Goal: Information Seeking & Learning: Learn about a topic

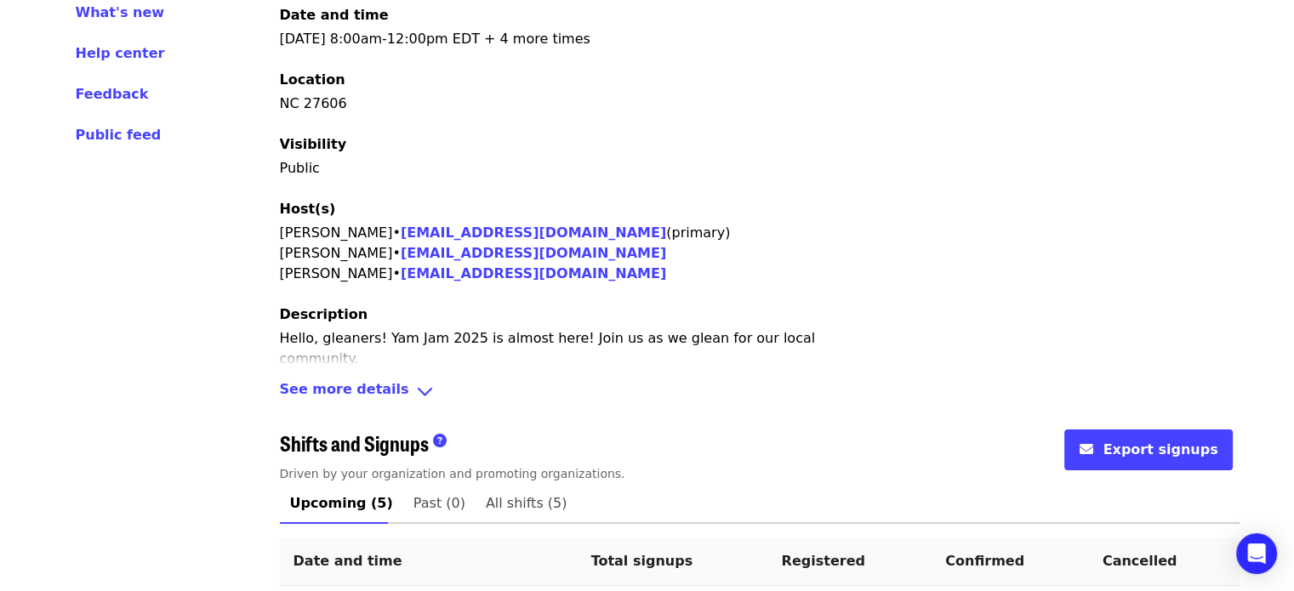
scroll to position [709, 0]
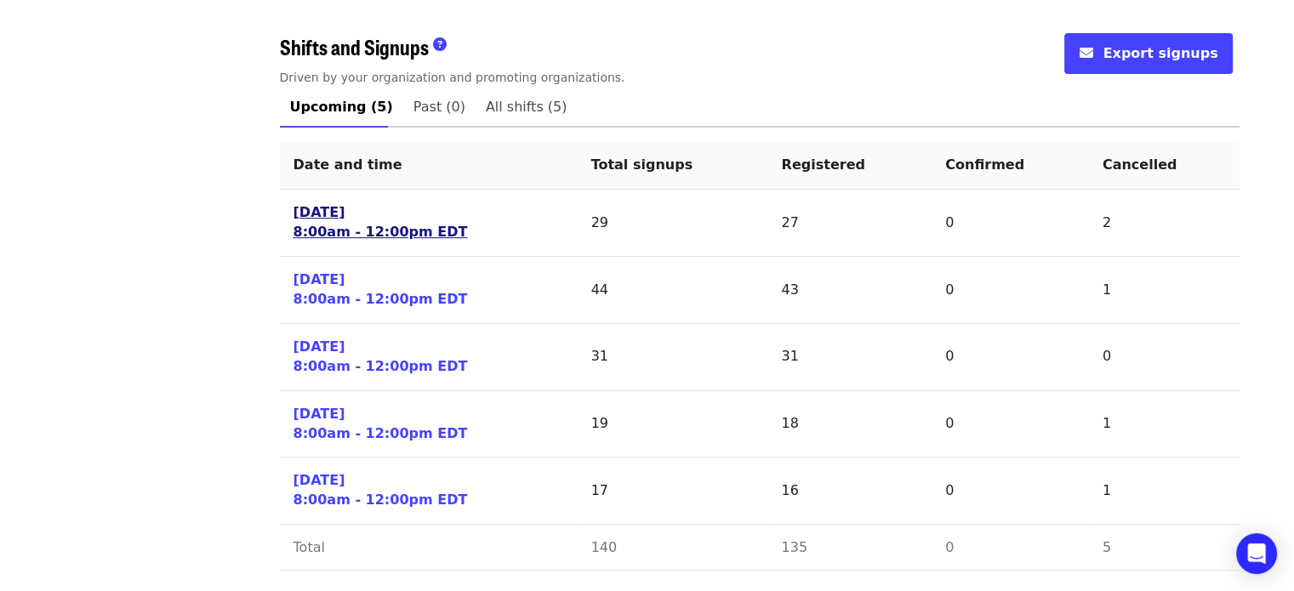
click at [307, 217] on link "[DATE] 8:00am - 12:00pm EDT" at bounding box center [380, 222] width 174 height 39
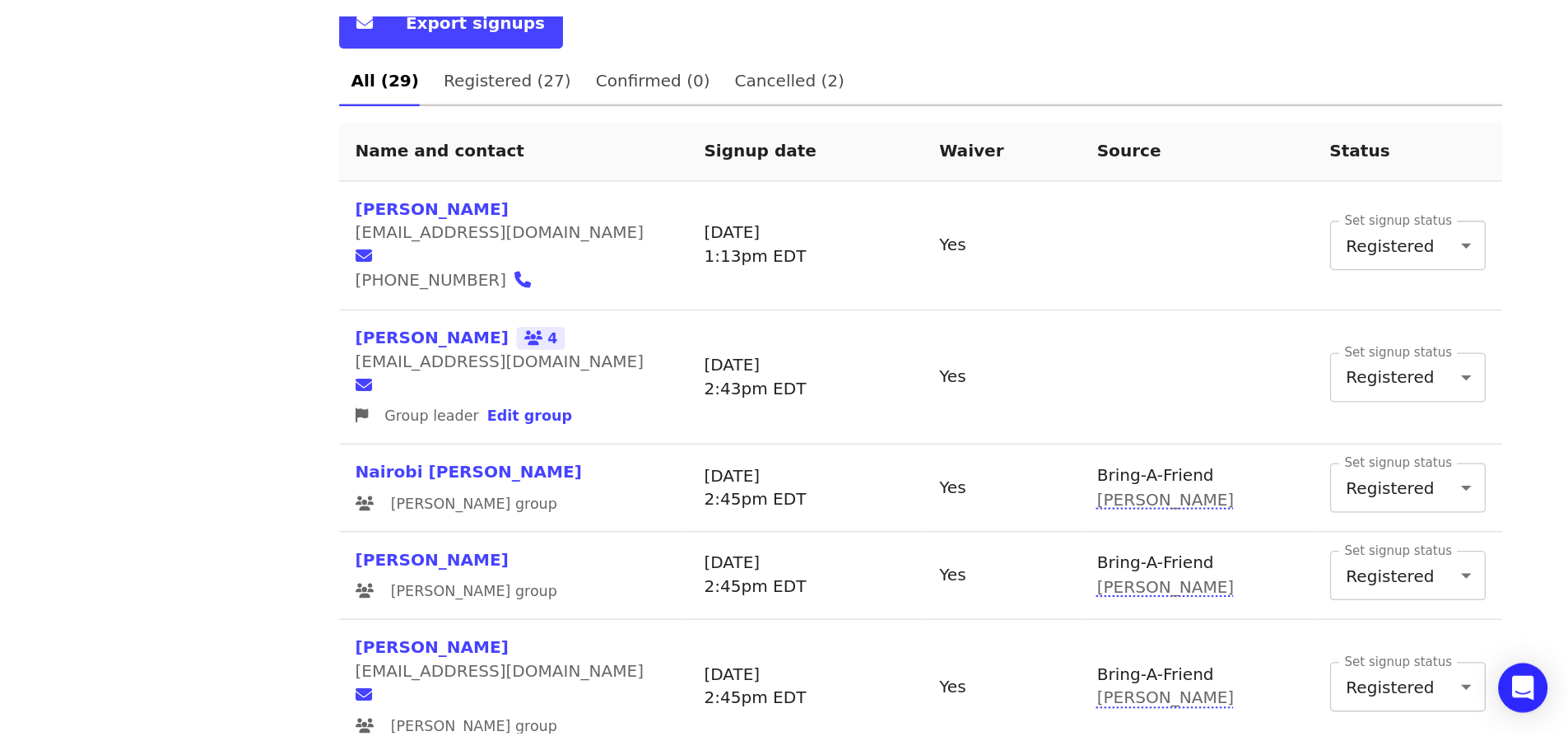
scroll to position [576, 0]
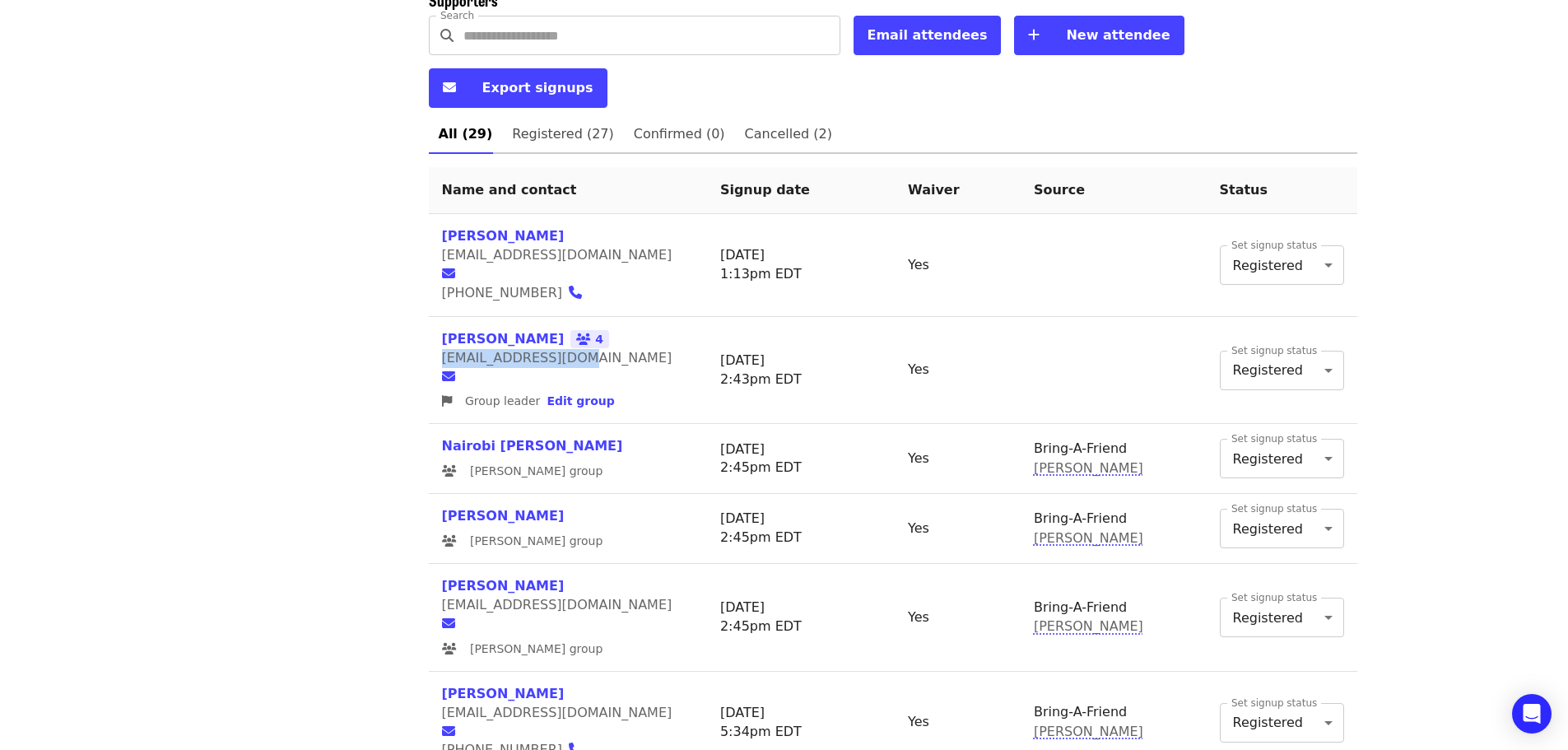
drag, startPoint x: 437, startPoint y: 294, endPoint x: 563, endPoint y: 300, distance: 126.1
click at [563, 317] on td "[PERSON_NAME] 4 [EMAIL_ADDRESS][DOMAIN_NAME] Group leader Edit group" at bounding box center [568, 371] width 279 height 107
copy span "[EMAIL_ADDRESS][DOMAIN_NAME]"
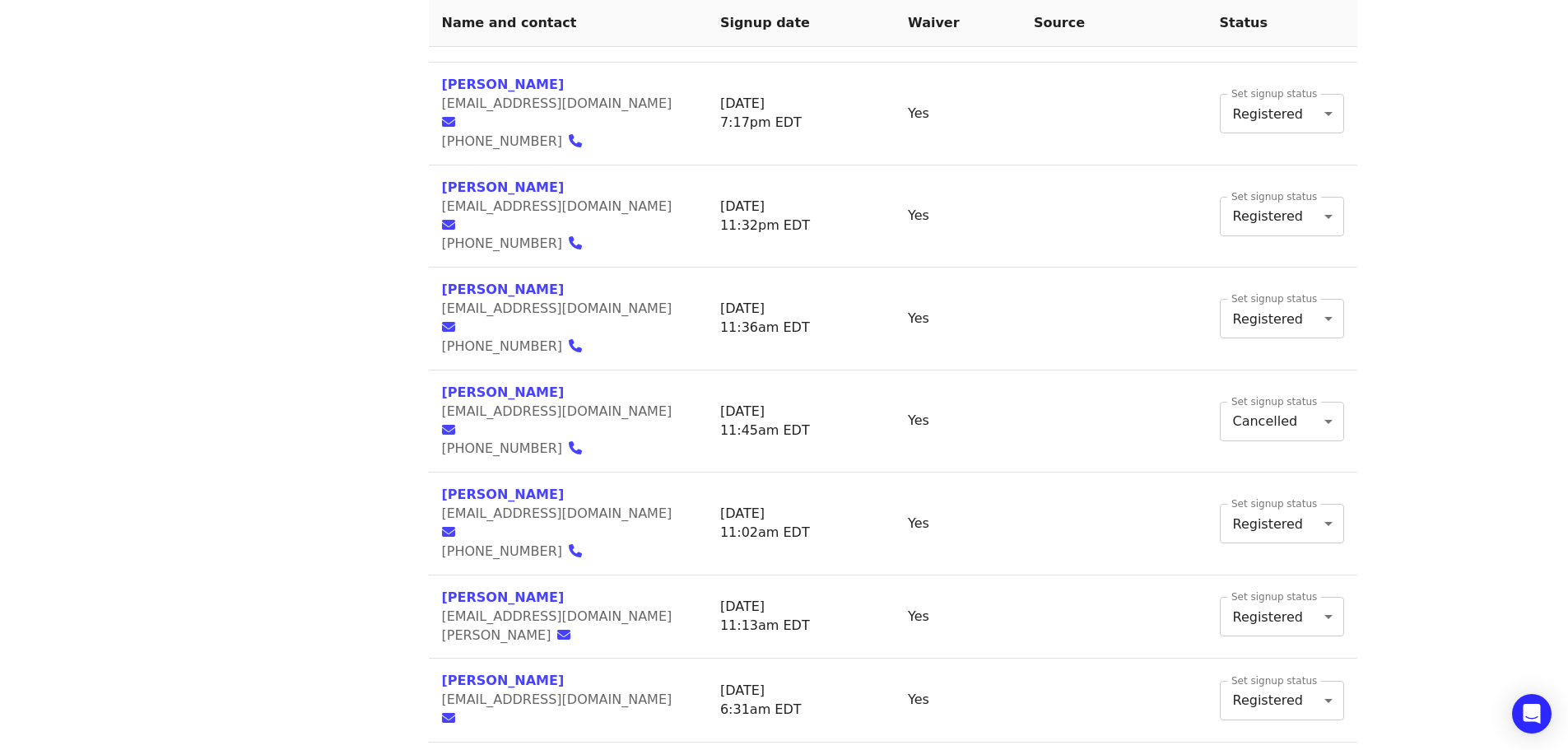
scroll to position [2131, 0]
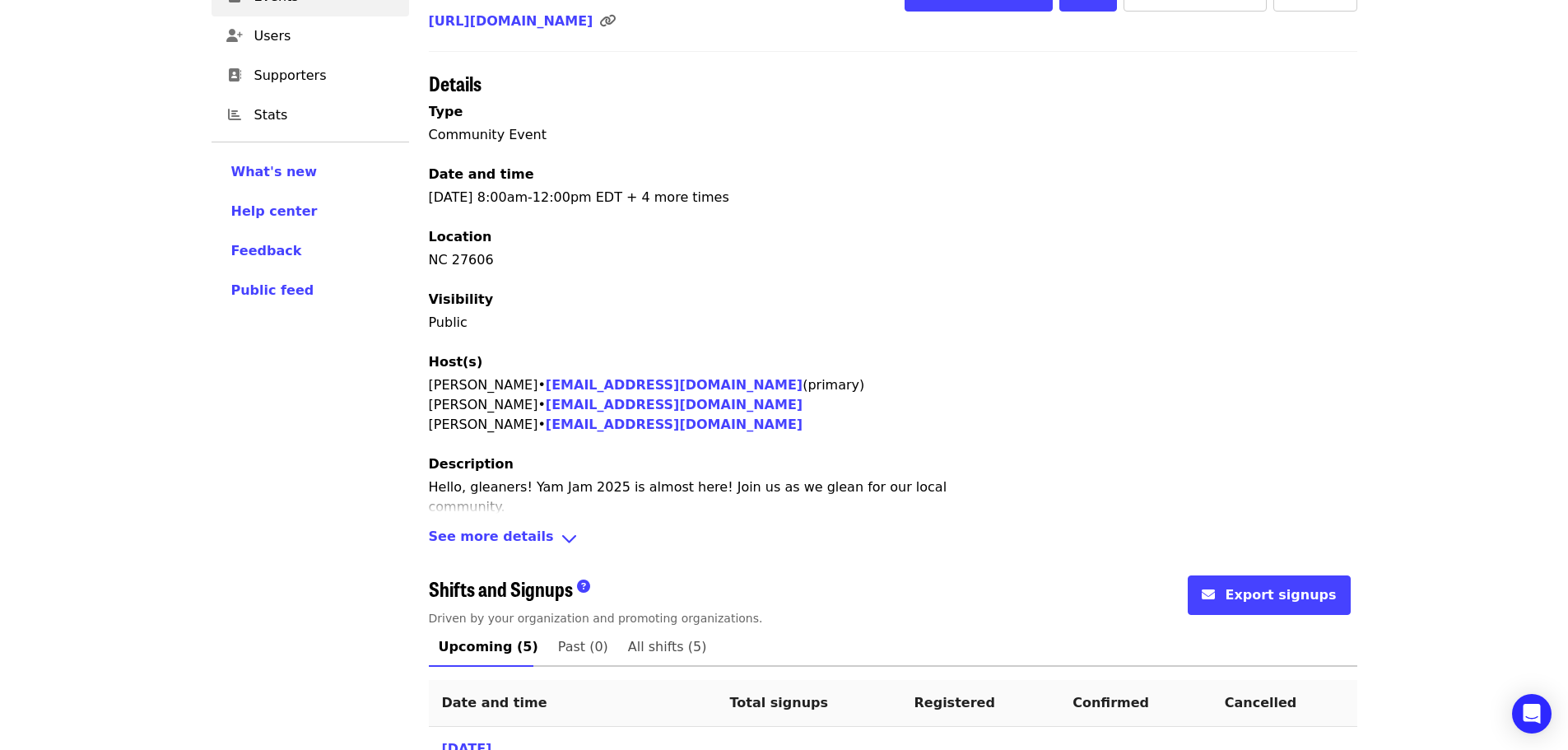
scroll to position [510, 0]
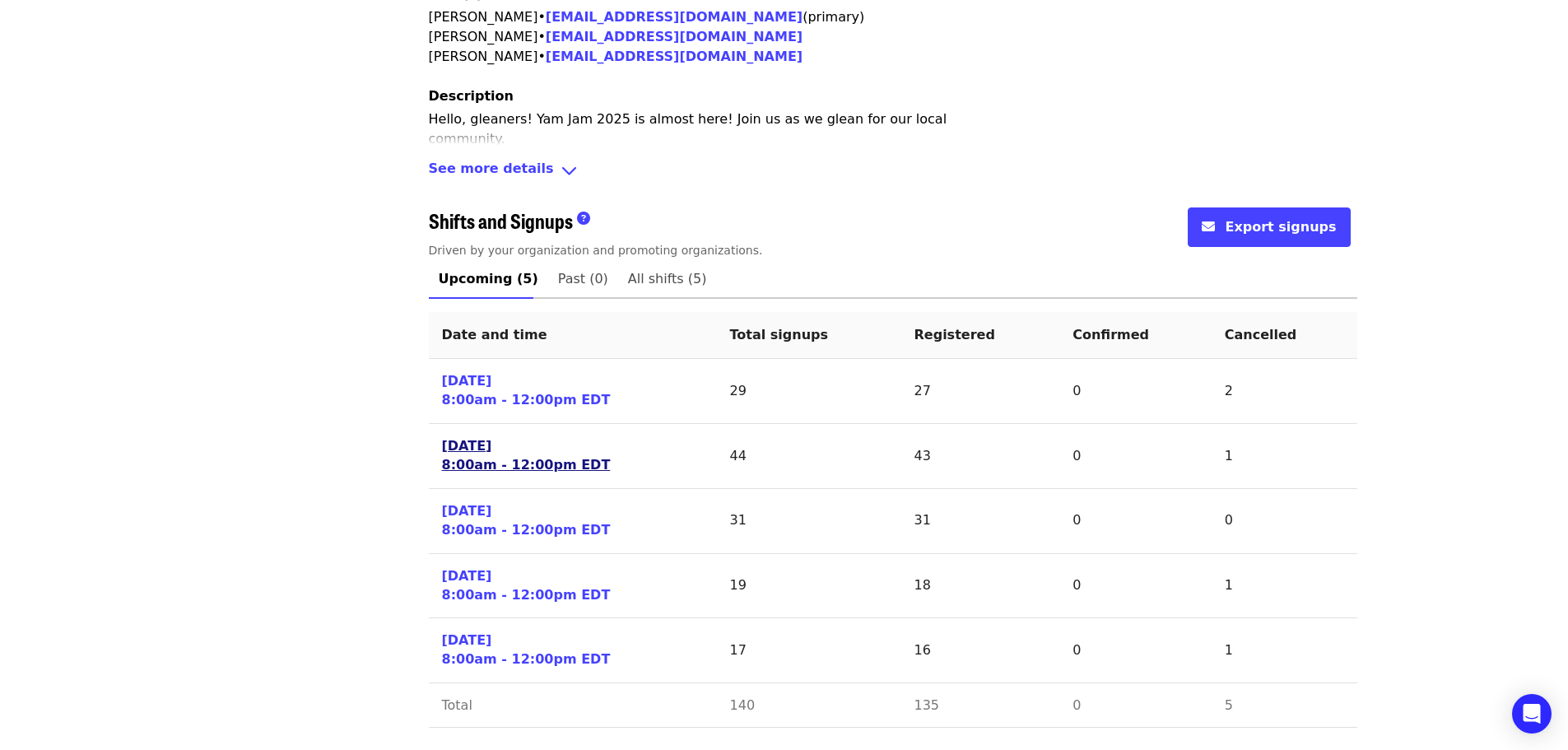
click at [493, 460] on link "[DATE] 8:00am - 12:00pm EDT" at bounding box center [526, 456] width 168 height 38
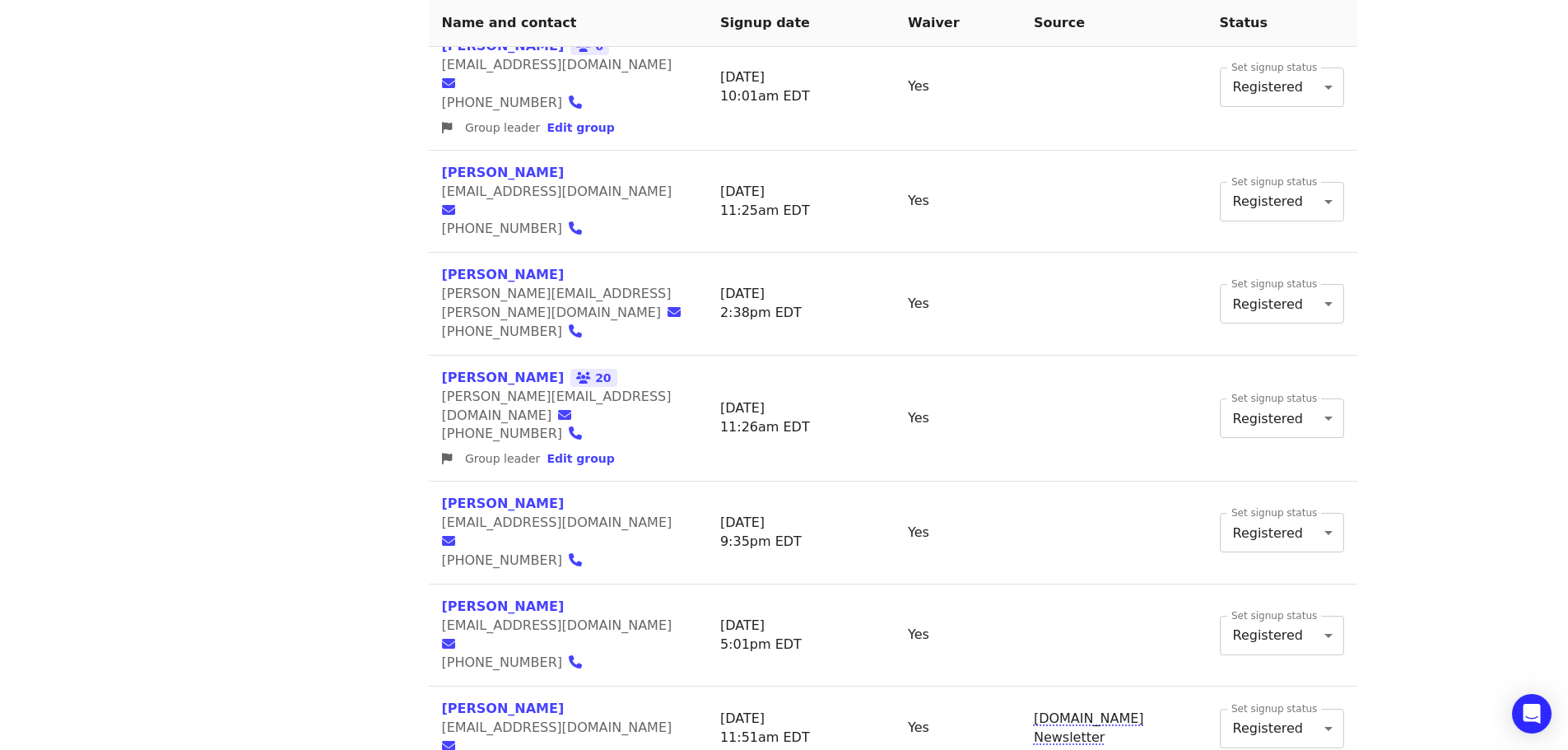
scroll to position [824, 0]
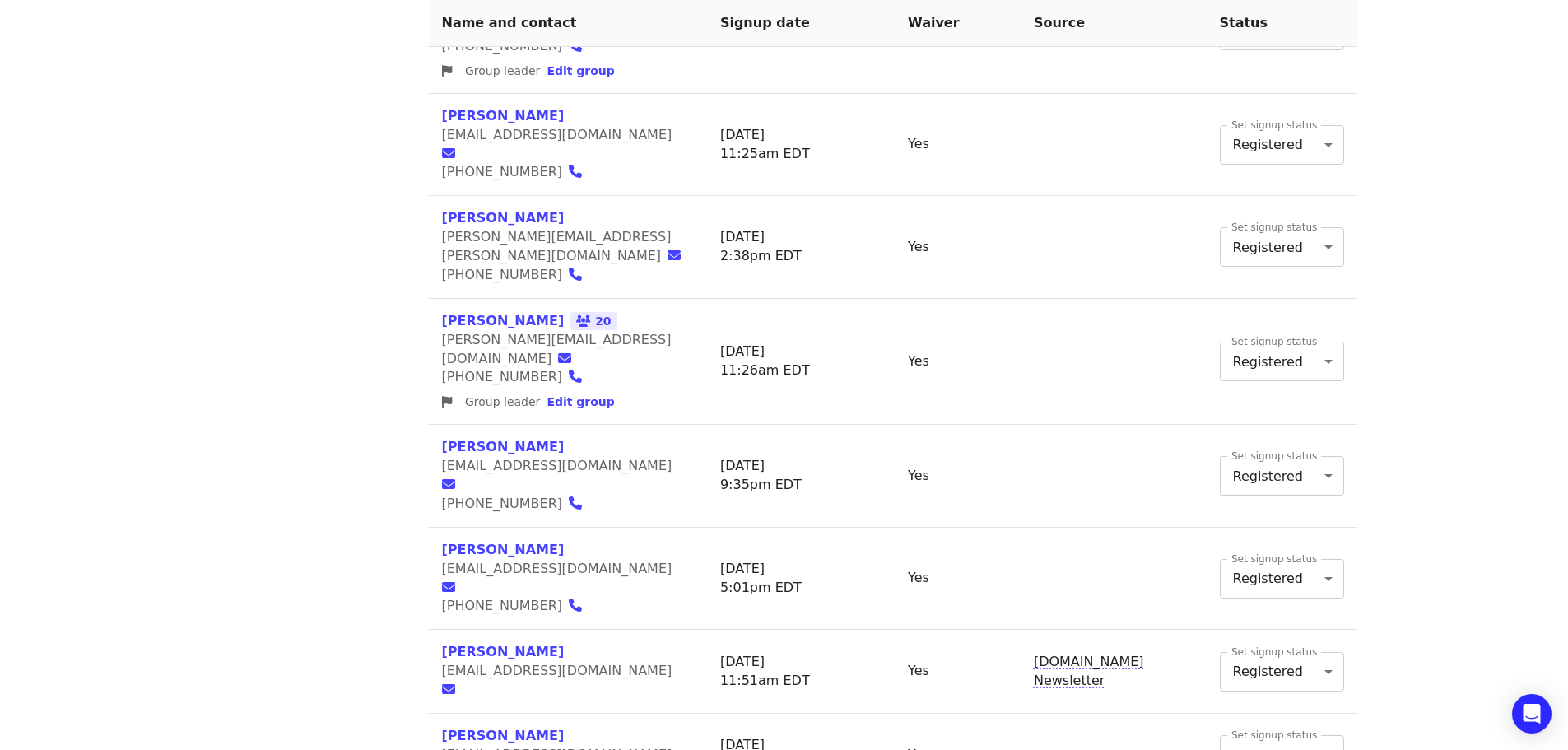
click at [236, 368] on div "Events Users Supporters Stats What's new Help center Feedback Public feed Organ…" at bounding box center [310, 668] width 218 height 2776
click at [571, 312] on span "20" at bounding box center [594, 320] width 46 height 18
click at [272, 235] on div "Events Users Supporters Stats What's new Help center Feedback Public feed Organ…" at bounding box center [310, 668] width 218 height 2776
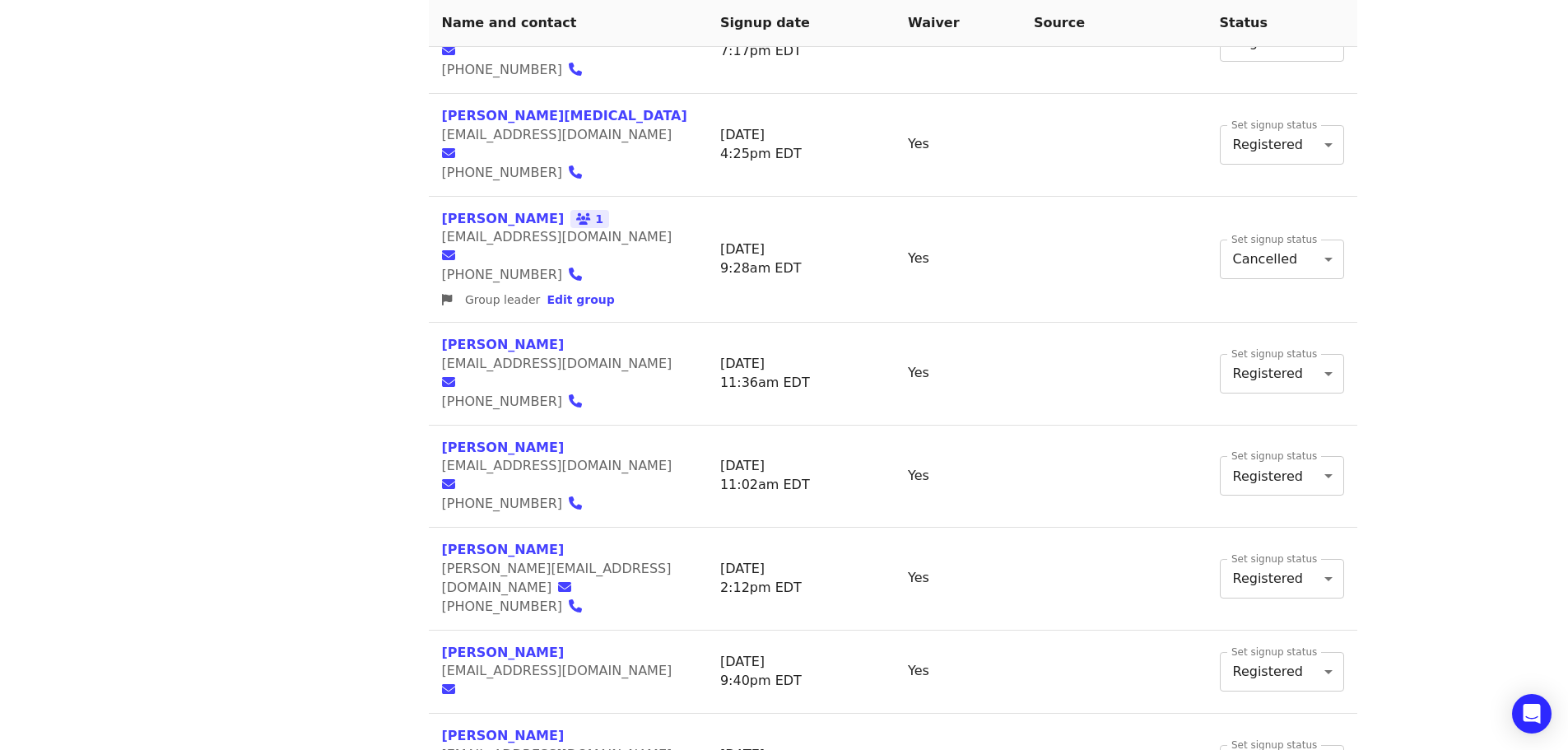
scroll to position [1712, 0]
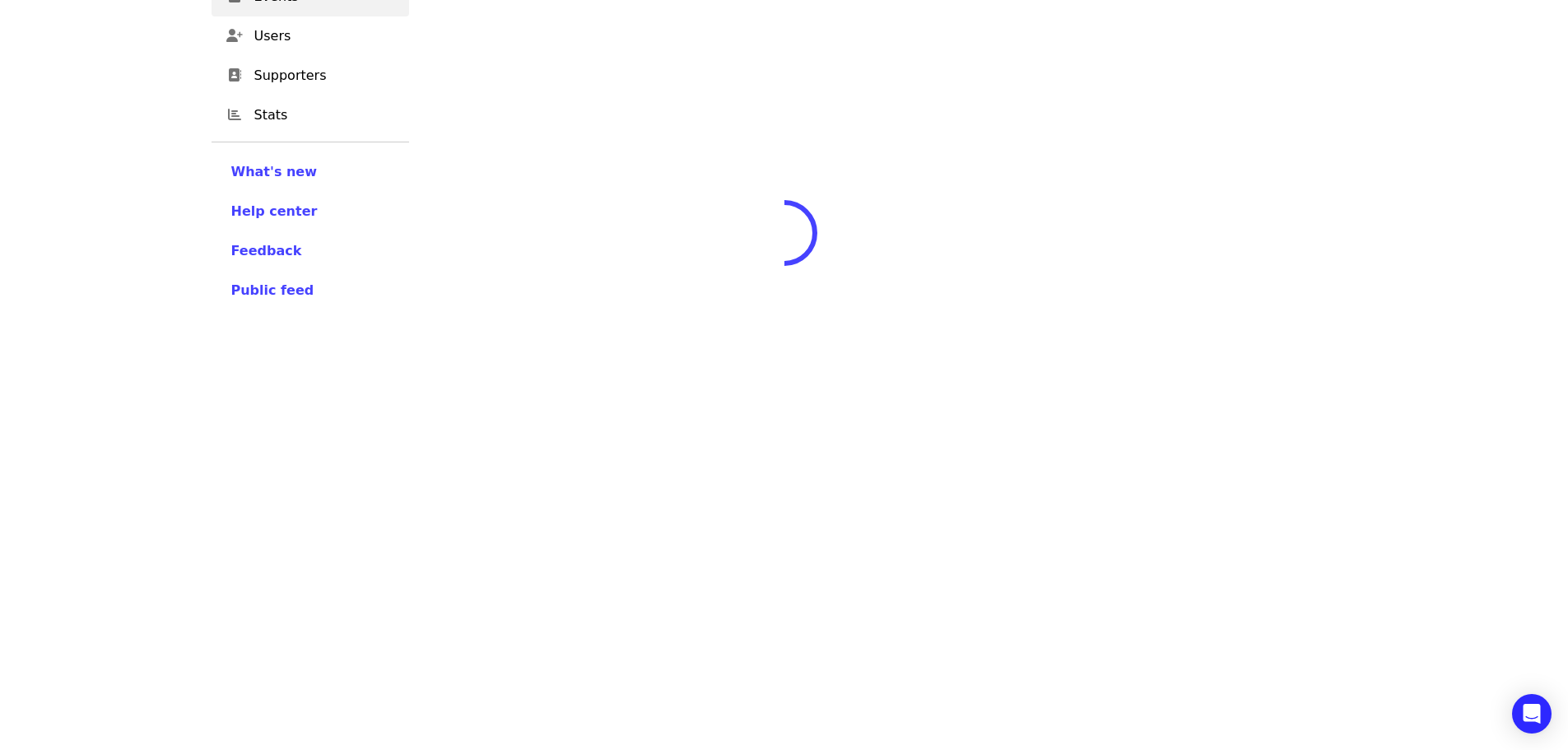
scroll to position [510, 0]
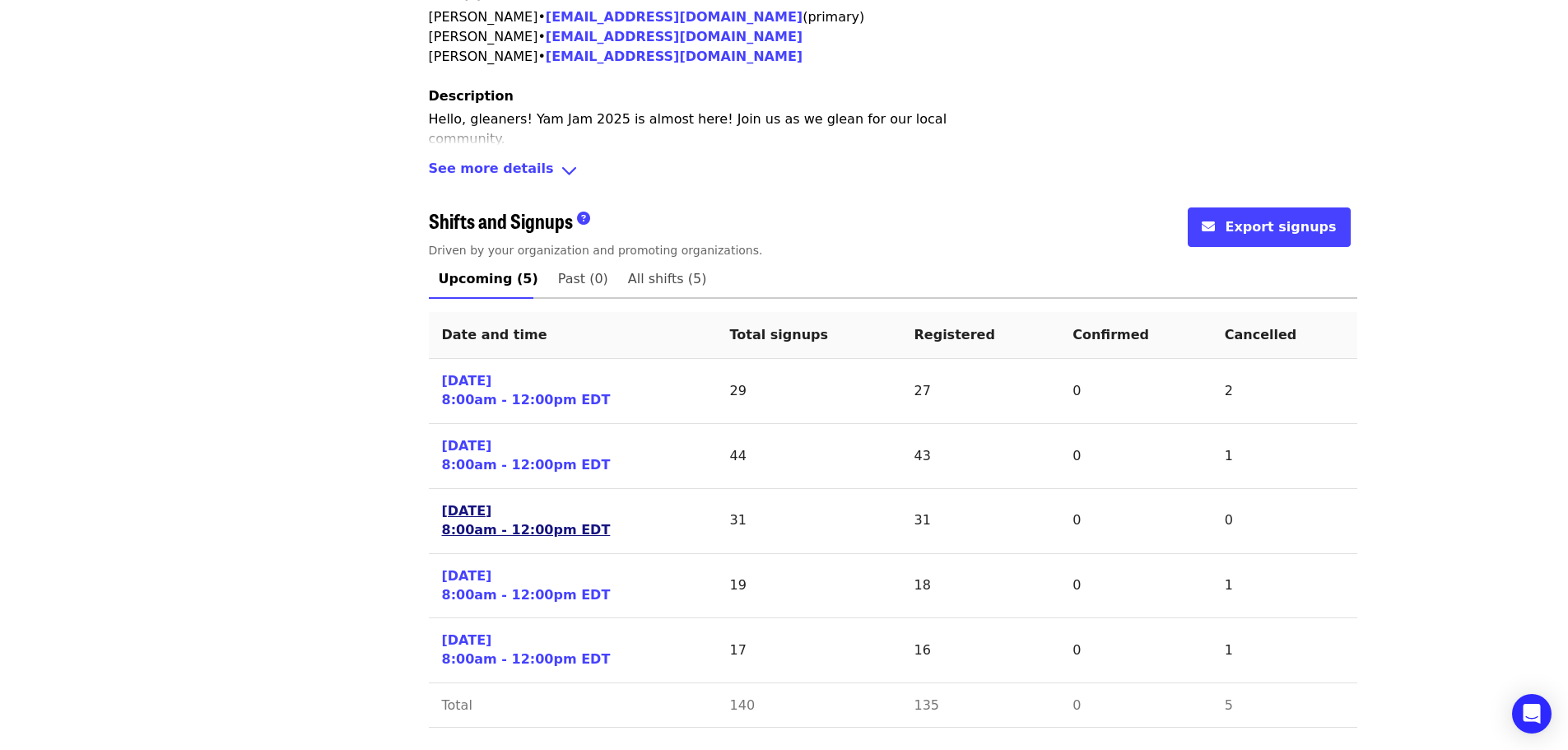
click at [445, 515] on link "[DATE] 8:00am - 12:00pm EDT" at bounding box center [526, 521] width 168 height 38
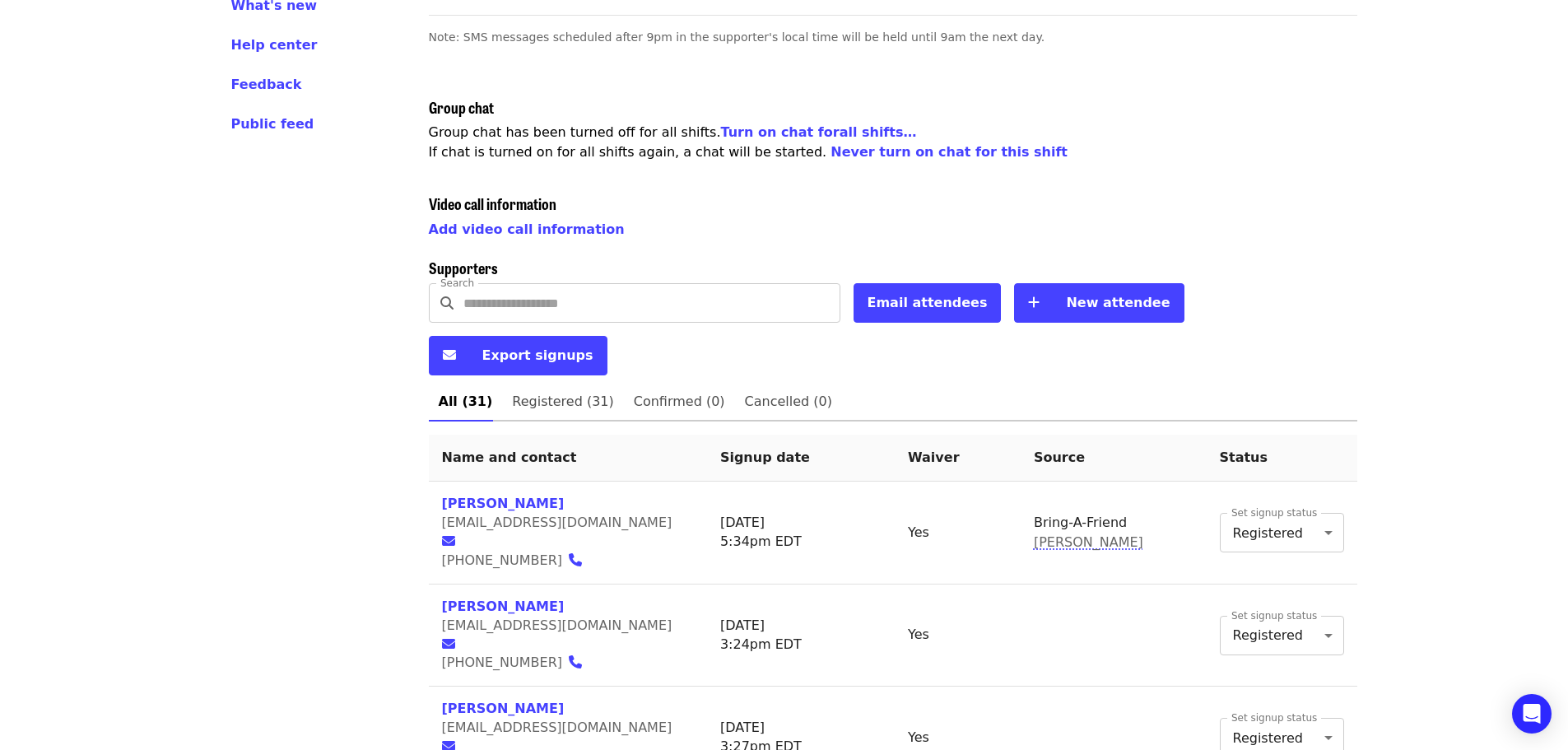
scroll to position [411, 0]
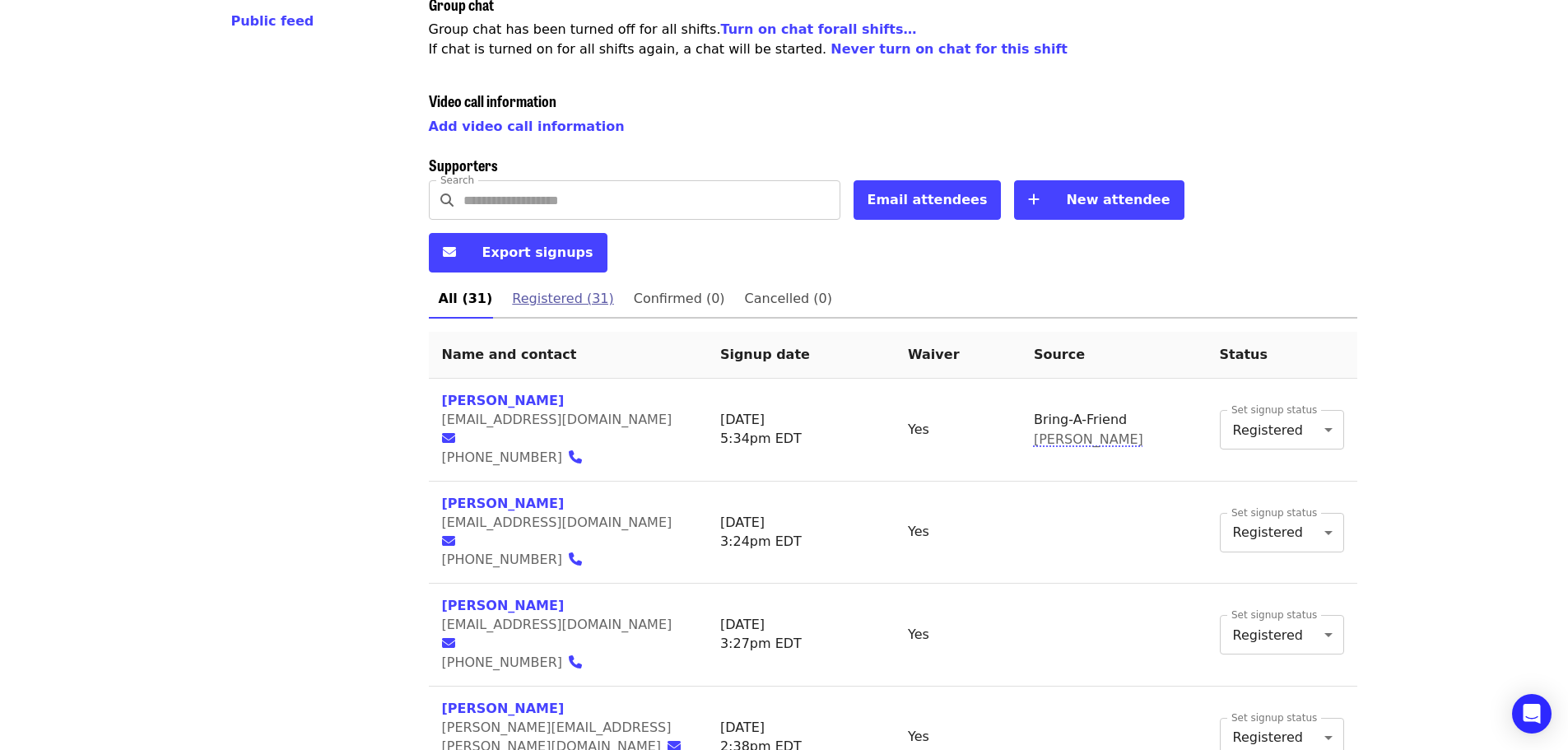
click at [548, 279] on link "Registered (31)" at bounding box center [562, 298] width 121 height 40
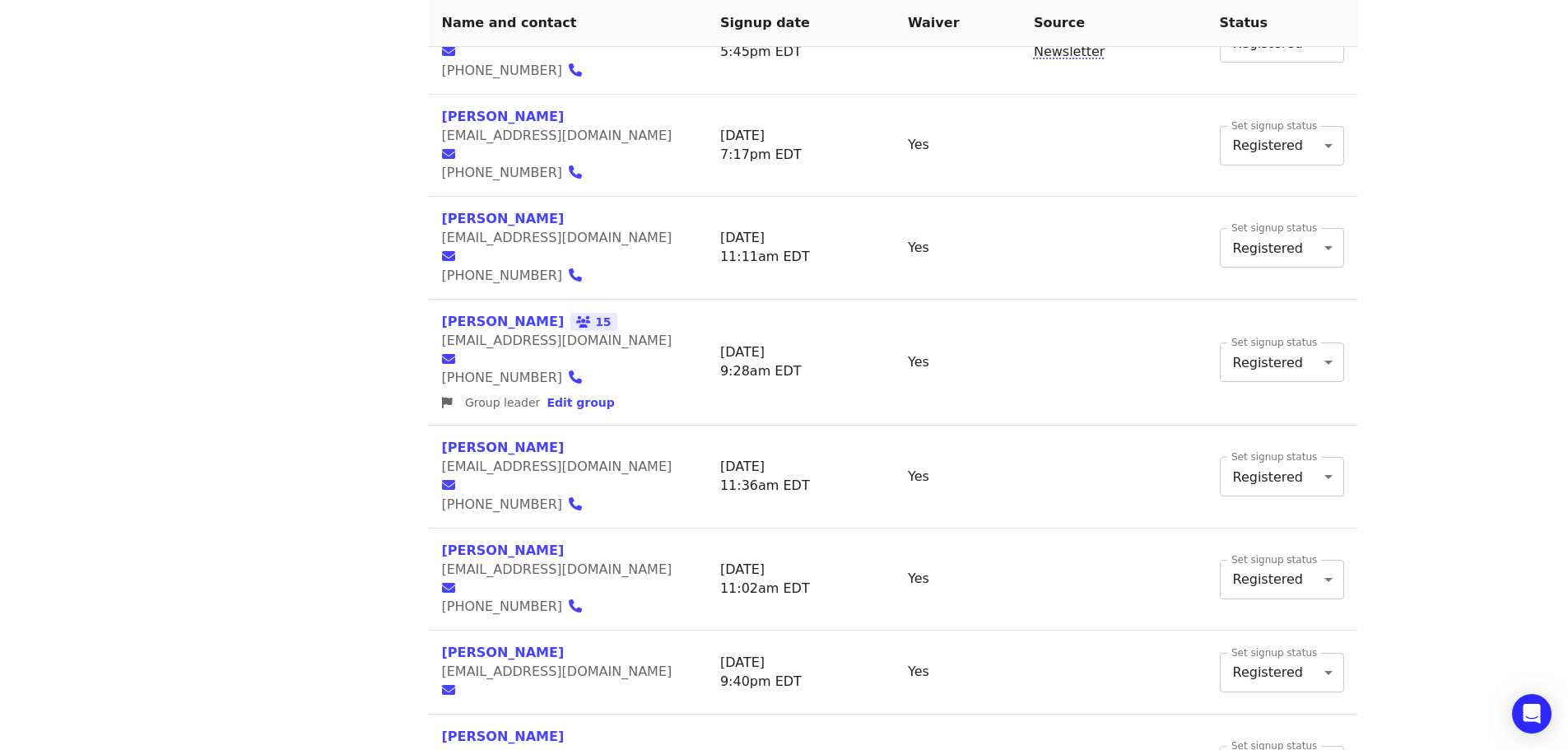
scroll to position [1430, 0]
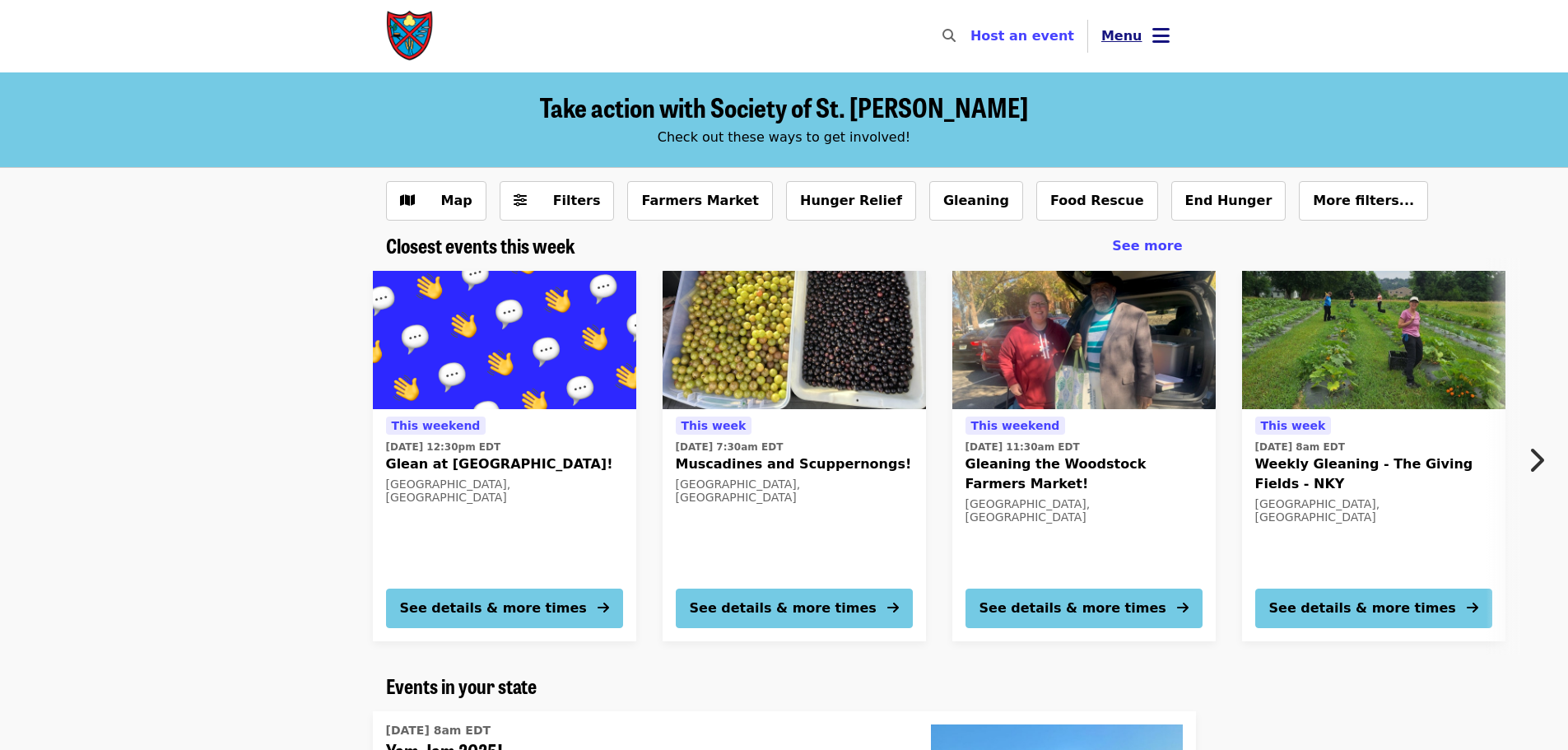
click at [1140, 35] on button "Menu" at bounding box center [1136, 36] width 95 height 40
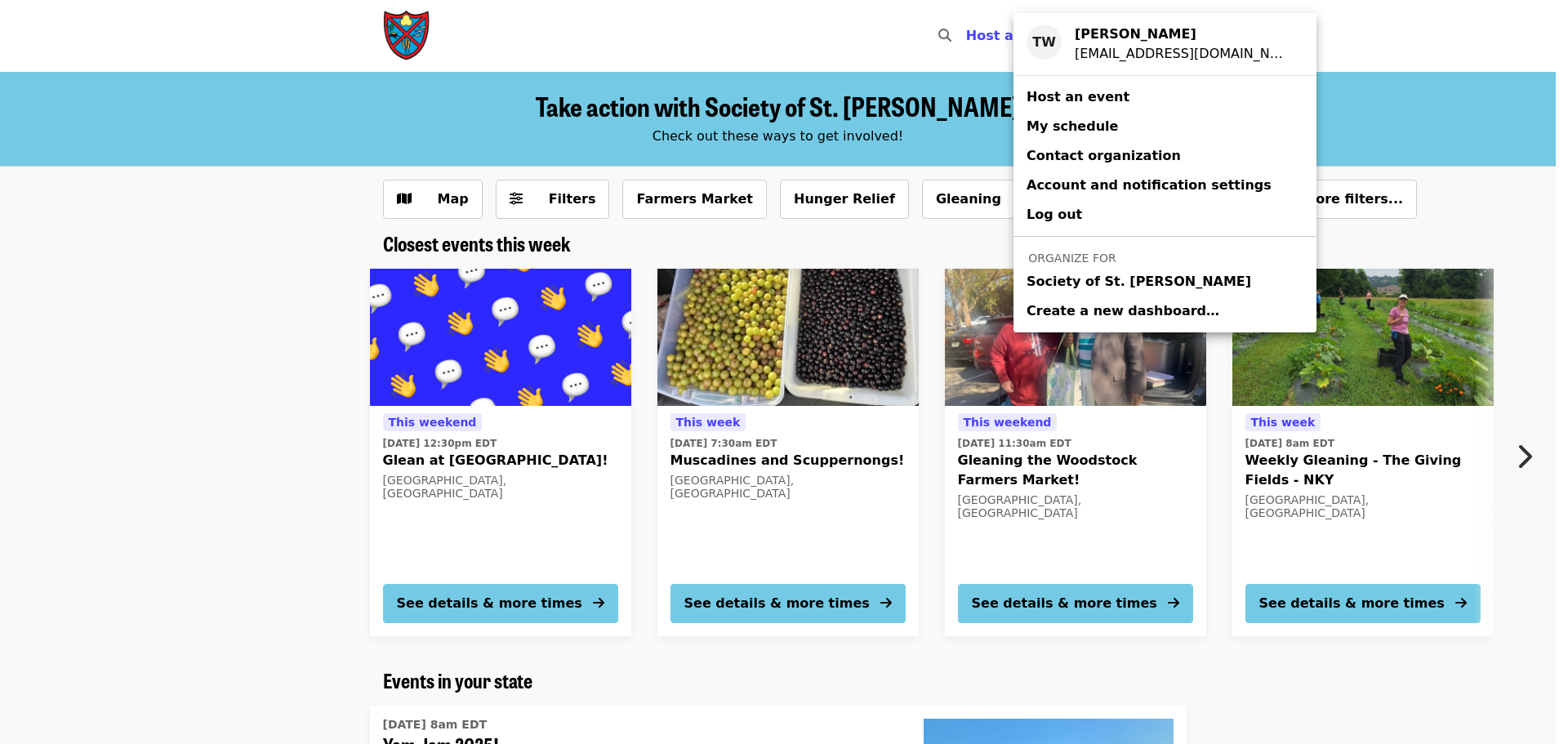
click at [1055, 286] on span "Society of St. [PERSON_NAME]" at bounding box center [1139, 281] width 225 height 19
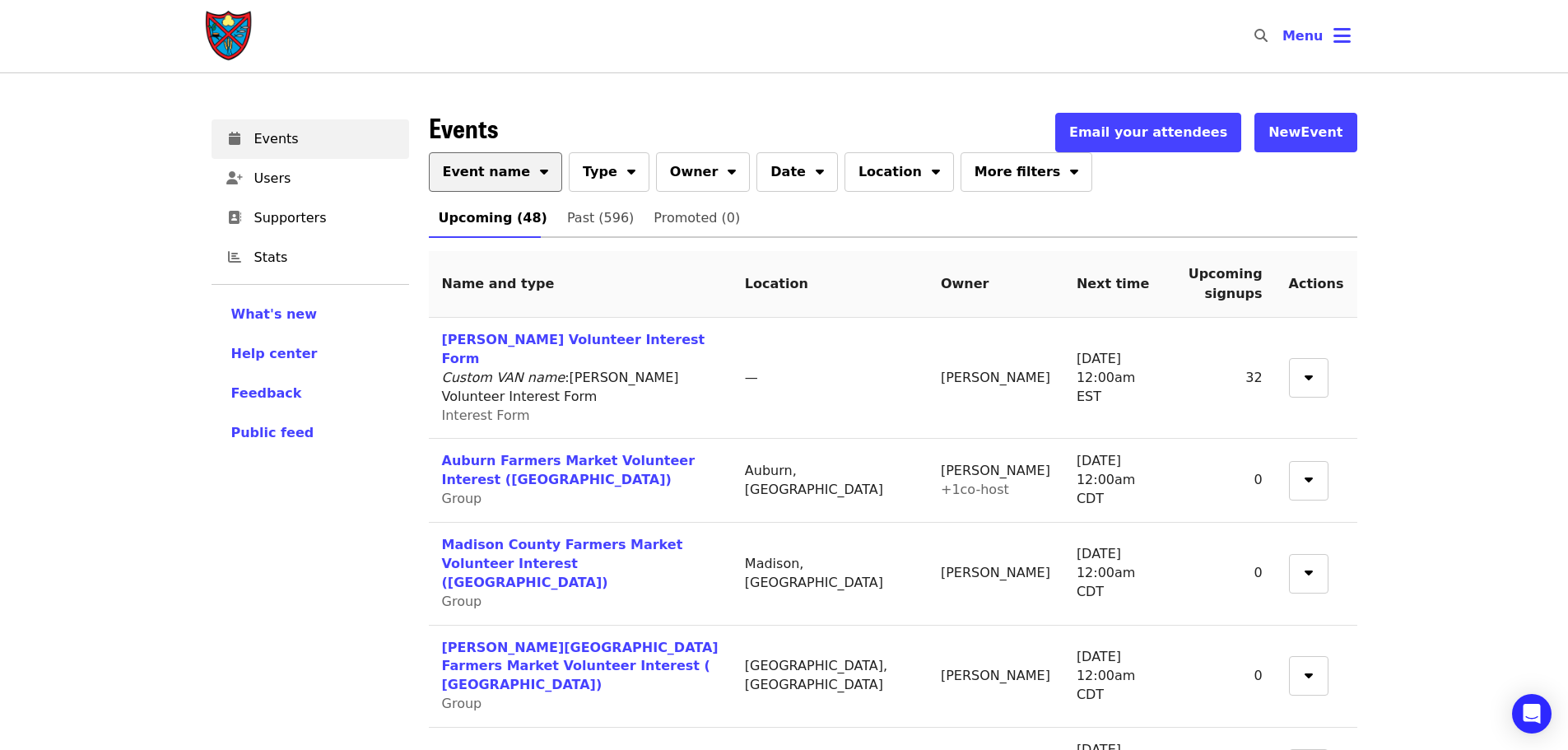
click at [497, 182] on button "Event name" at bounding box center [495, 171] width 134 height 40
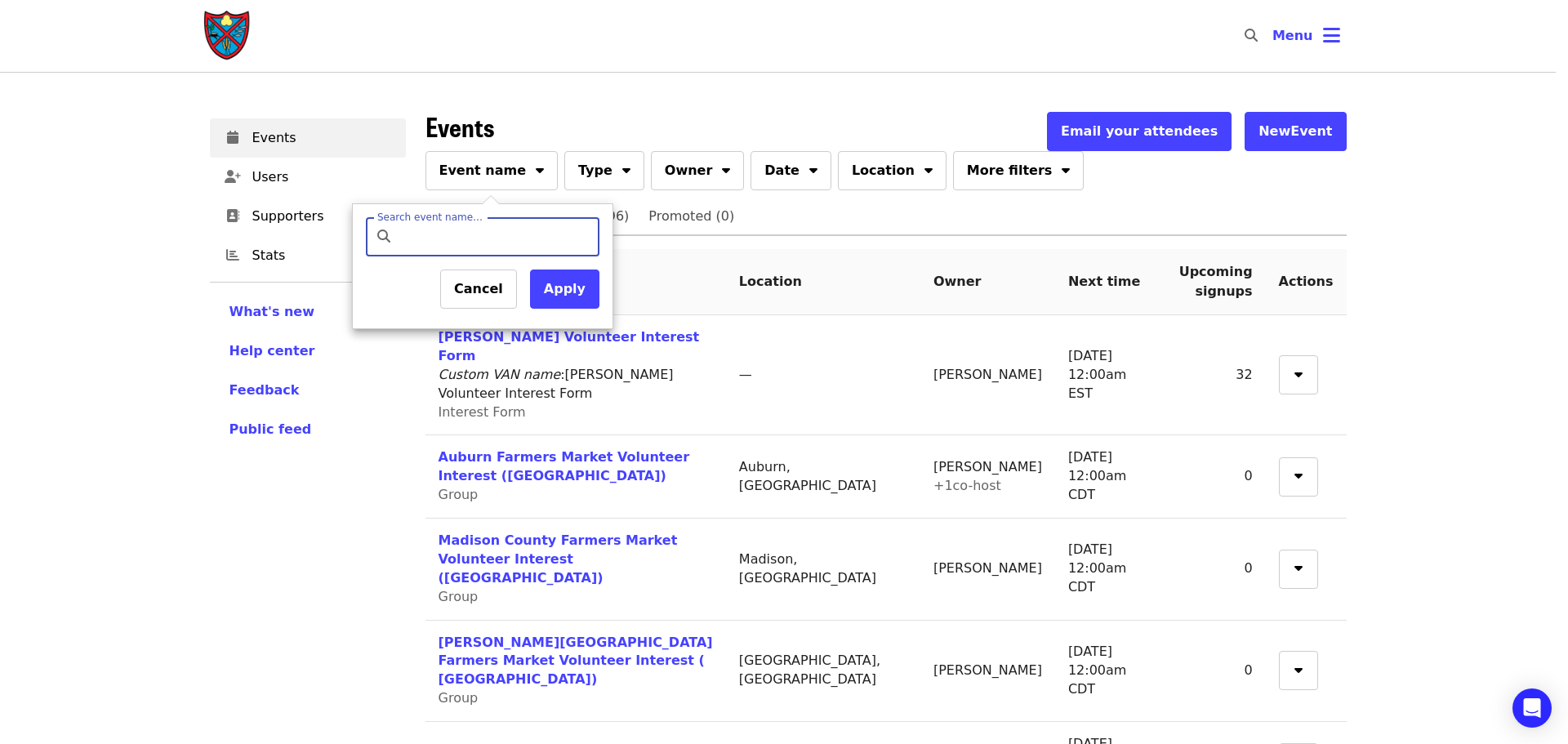
click at [490, 216] on div "Search event name… Search event name… Cancel Apply" at bounding box center [483, 266] width 261 height 126
click at [479, 244] on input "Search event name…" at bounding box center [496, 236] width 193 height 39
type input "*******"
click at [551, 295] on button "Apply" at bounding box center [565, 289] width 69 height 39
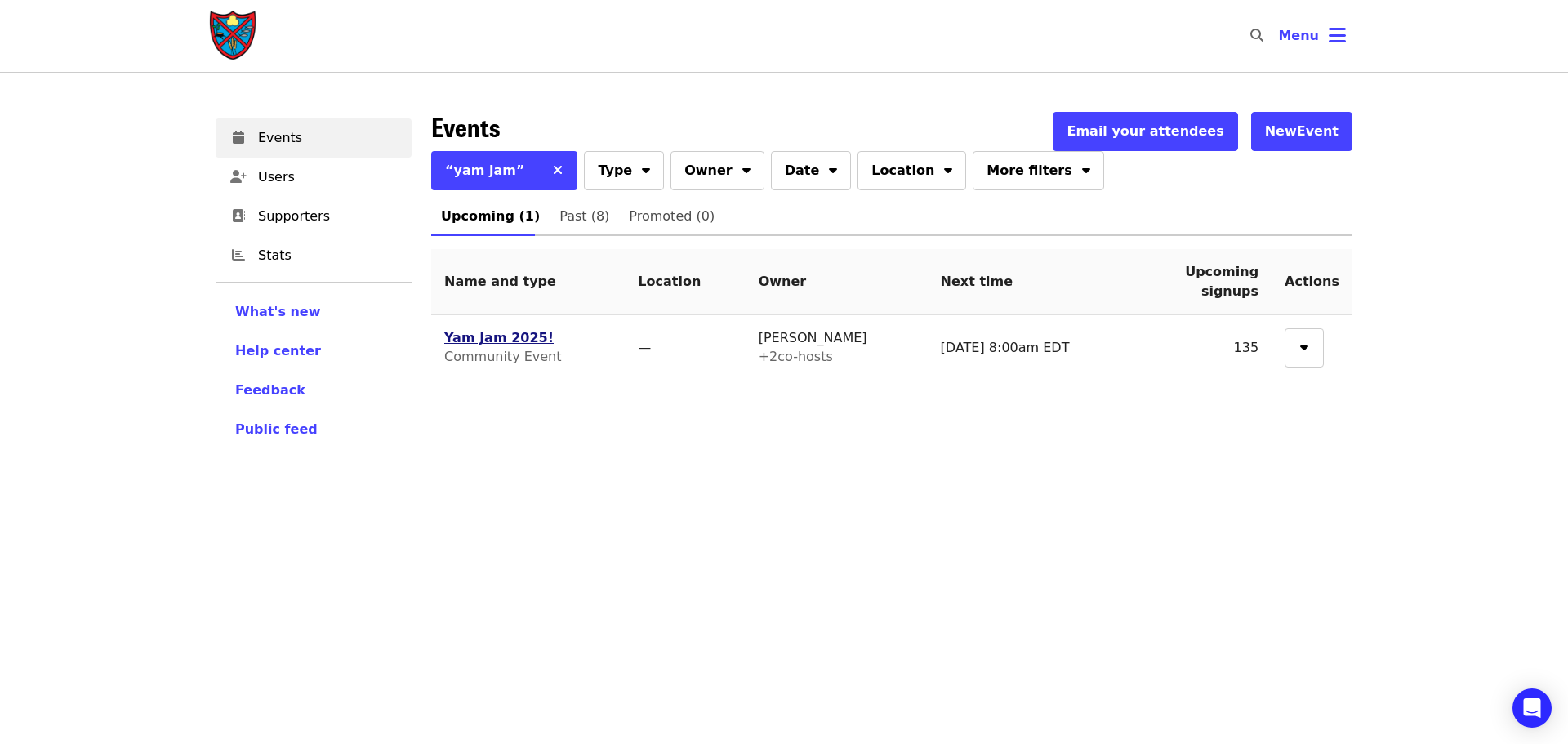
click at [492, 339] on link "Yam Jam 2025!" at bounding box center [499, 338] width 109 height 15
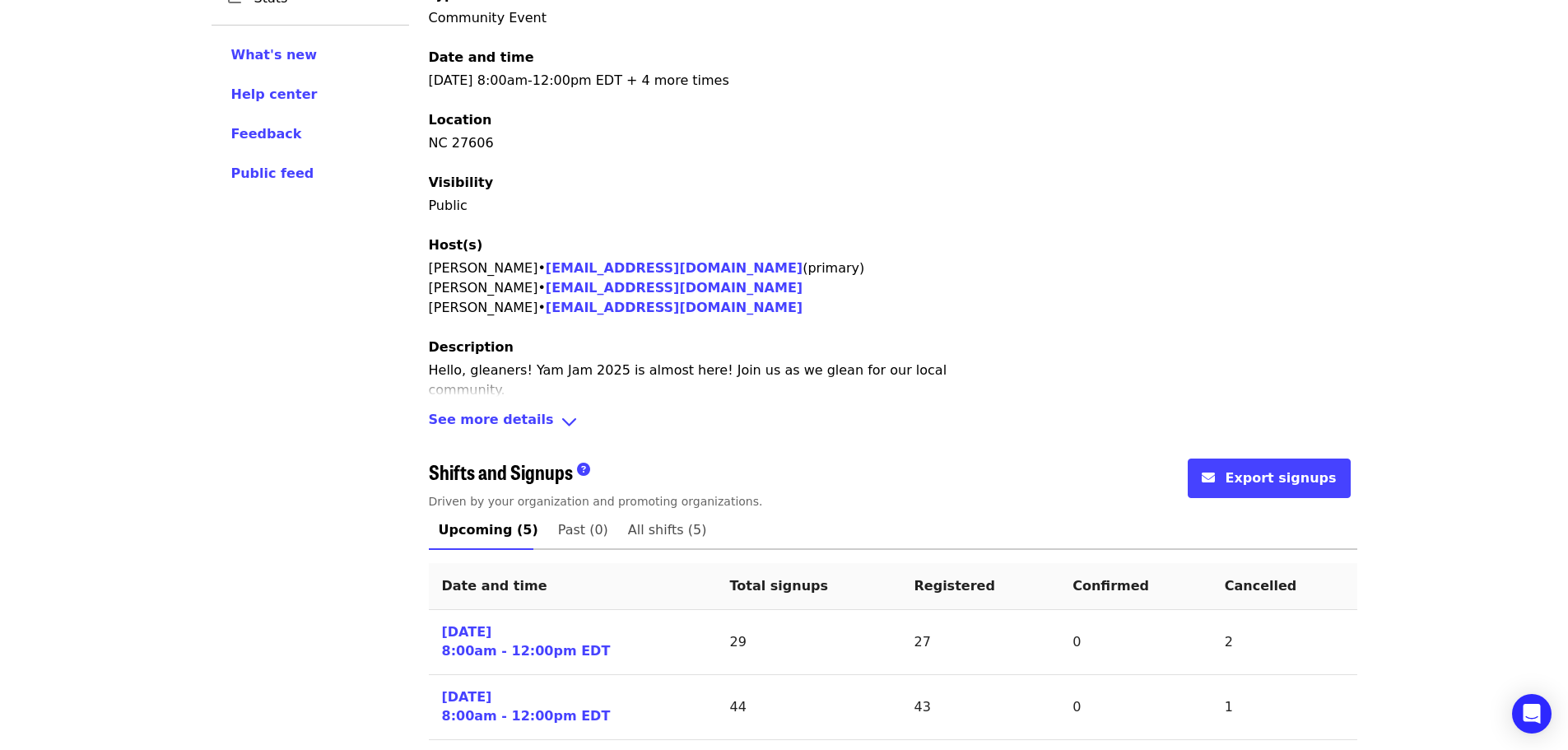
scroll to position [510, 0]
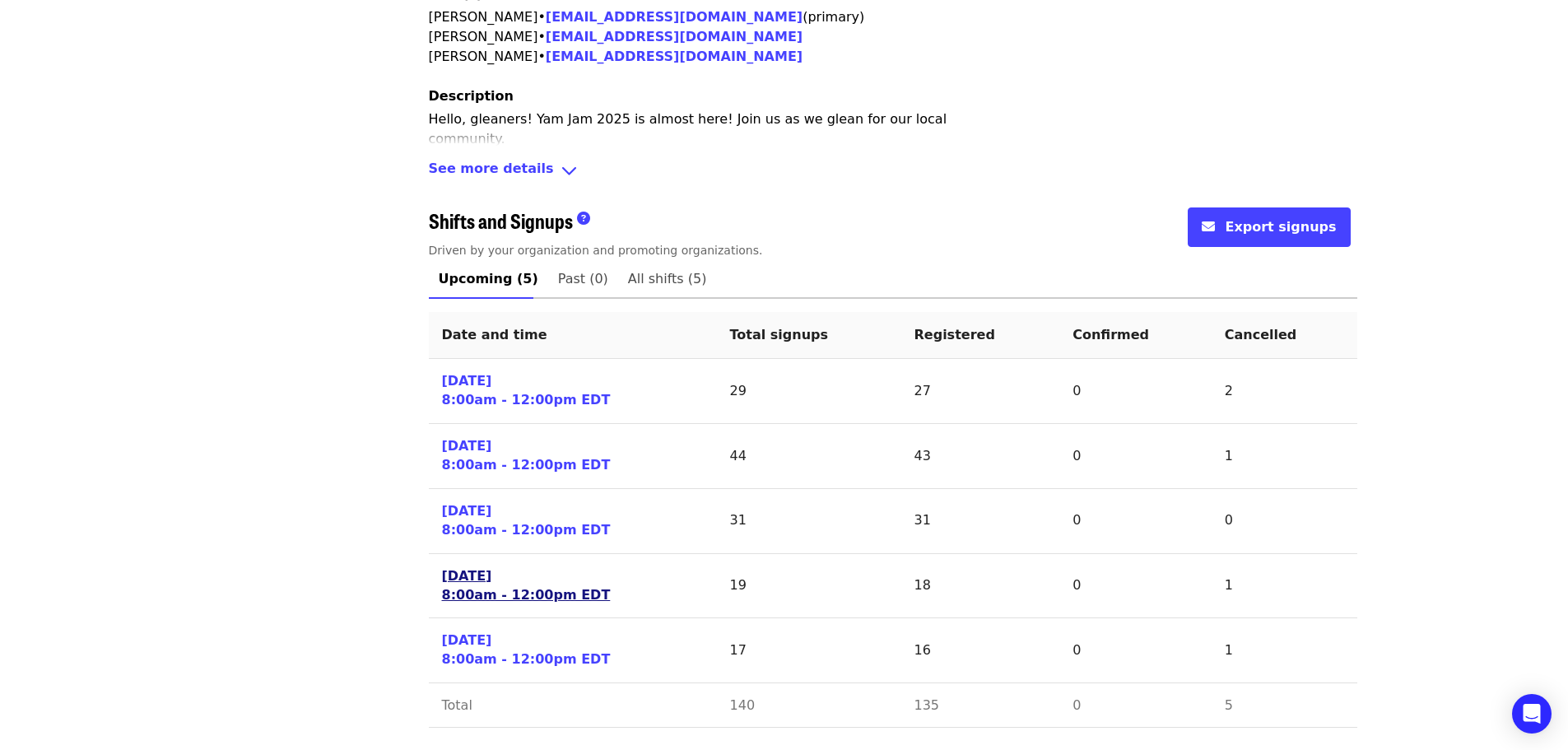
click at [488, 576] on link "Sat 10/25/25 8:00am - 12:00pm EDT" at bounding box center [526, 585] width 168 height 38
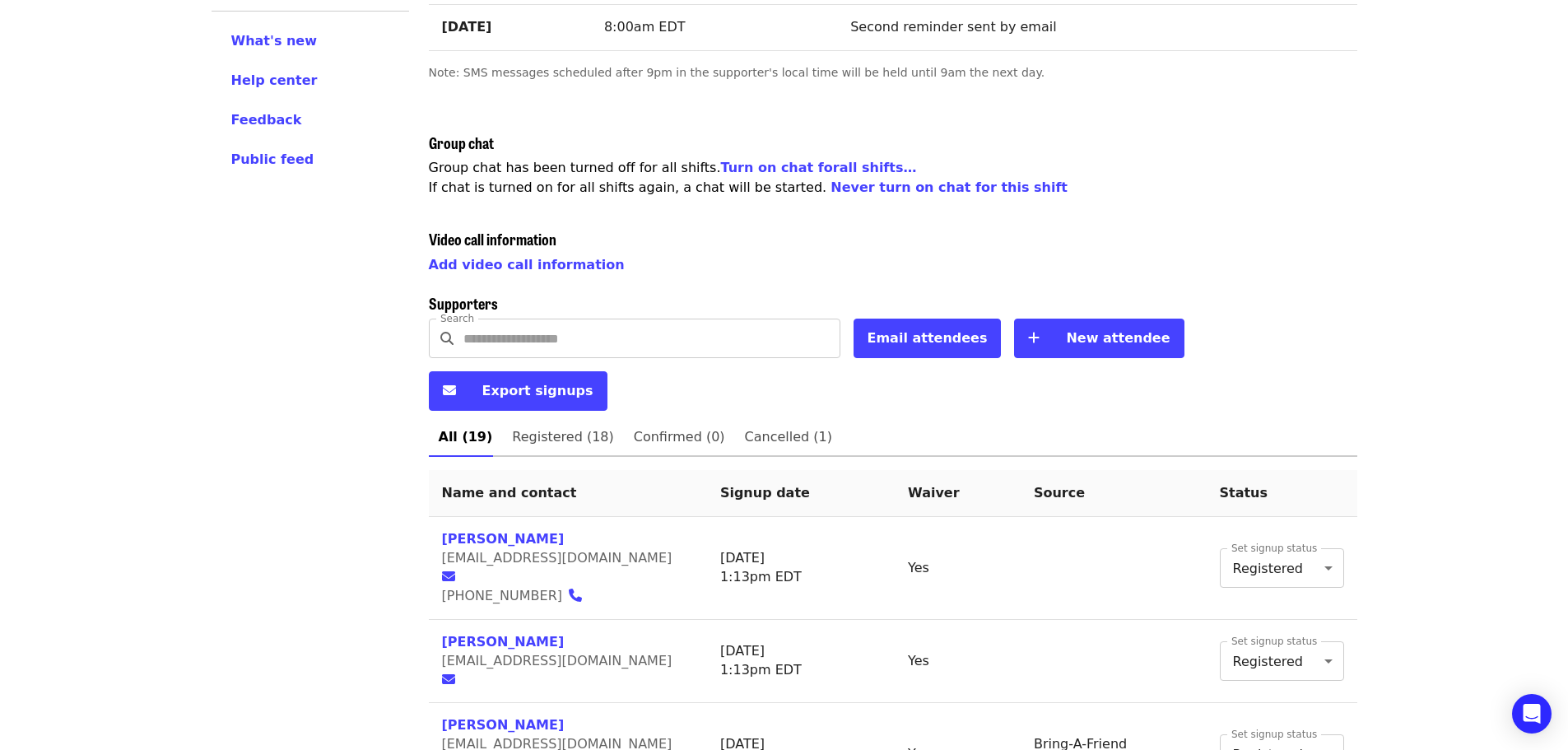
scroll to position [411, 0]
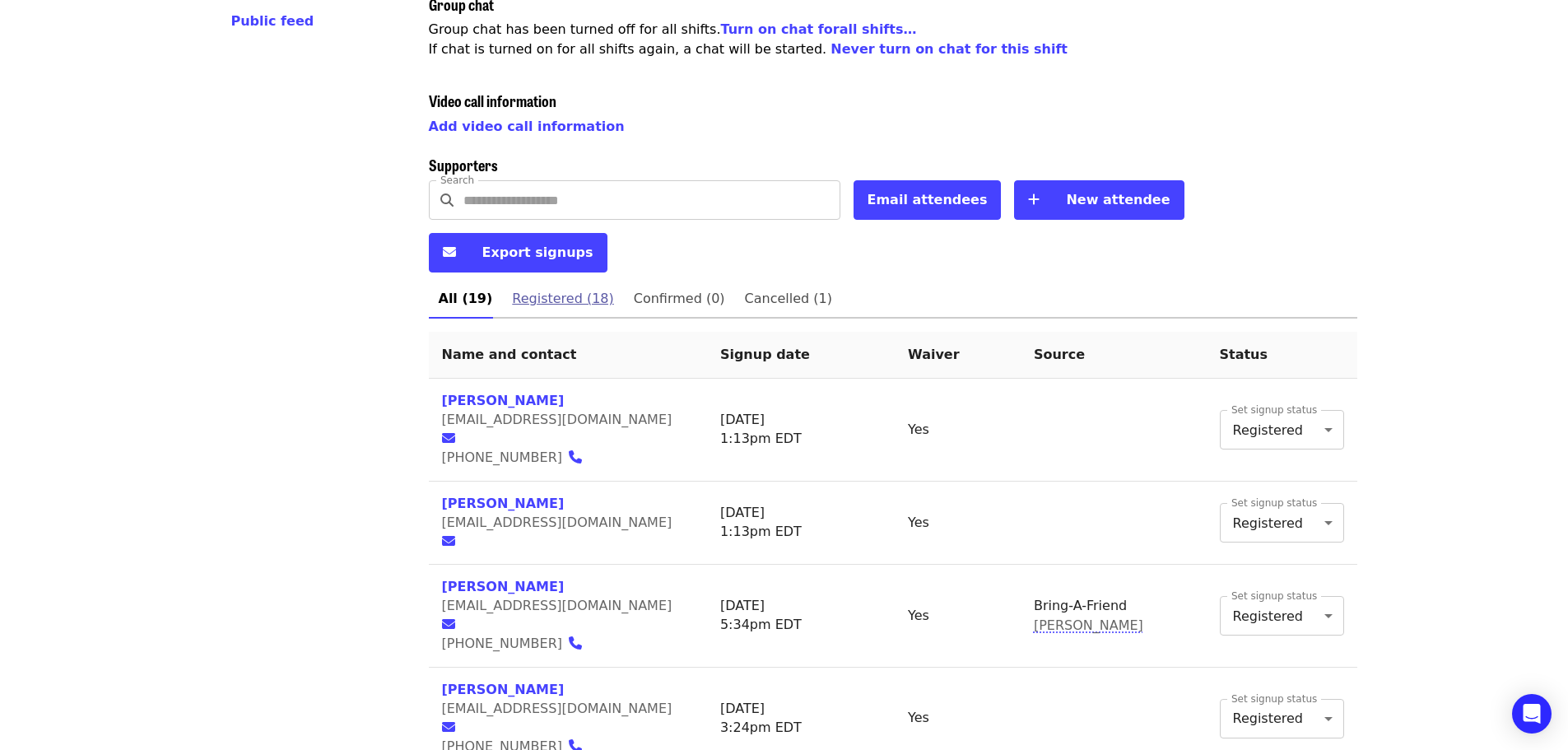
click at [544, 287] on span "Registered (18)" at bounding box center [562, 299] width 102 height 23
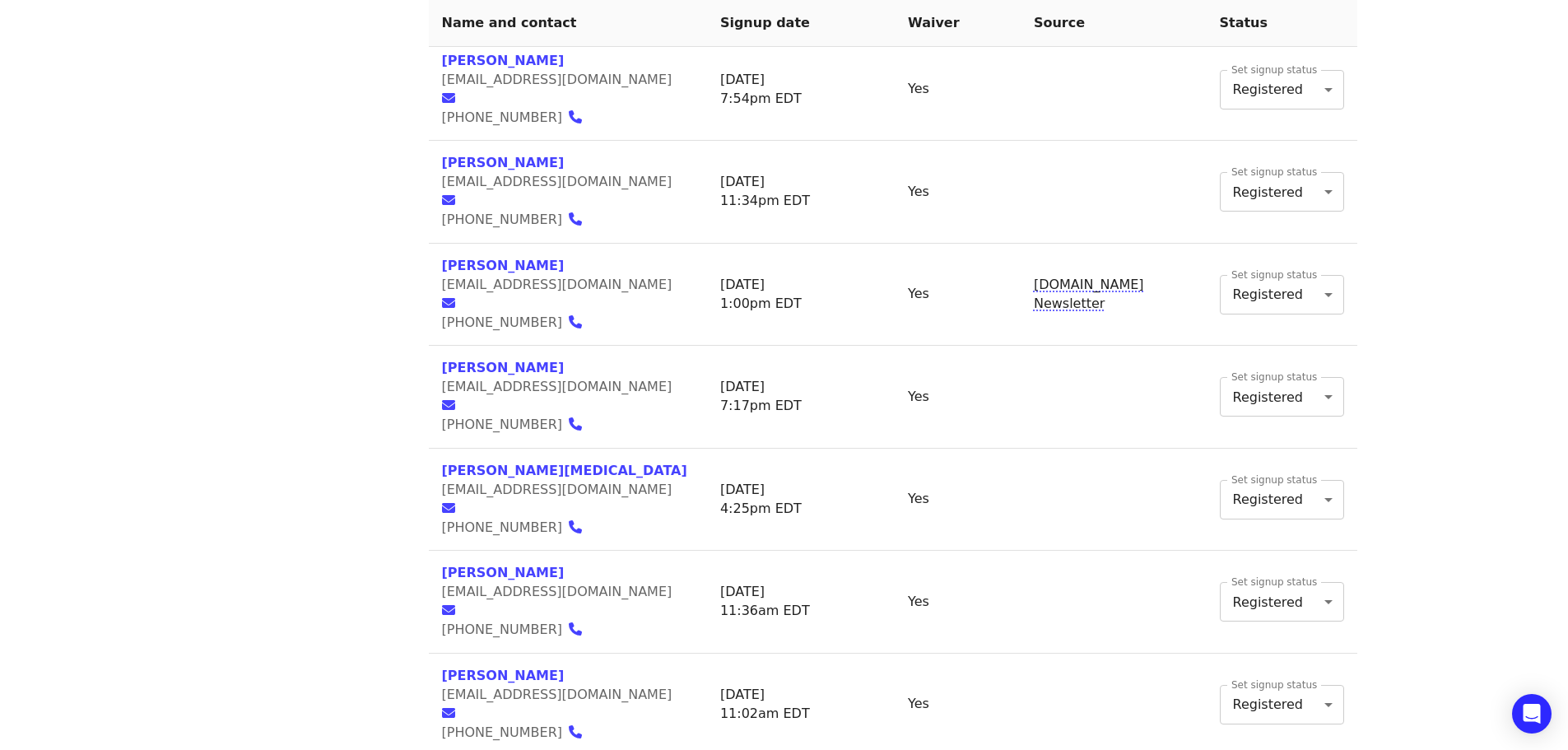
scroll to position [1473, 0]
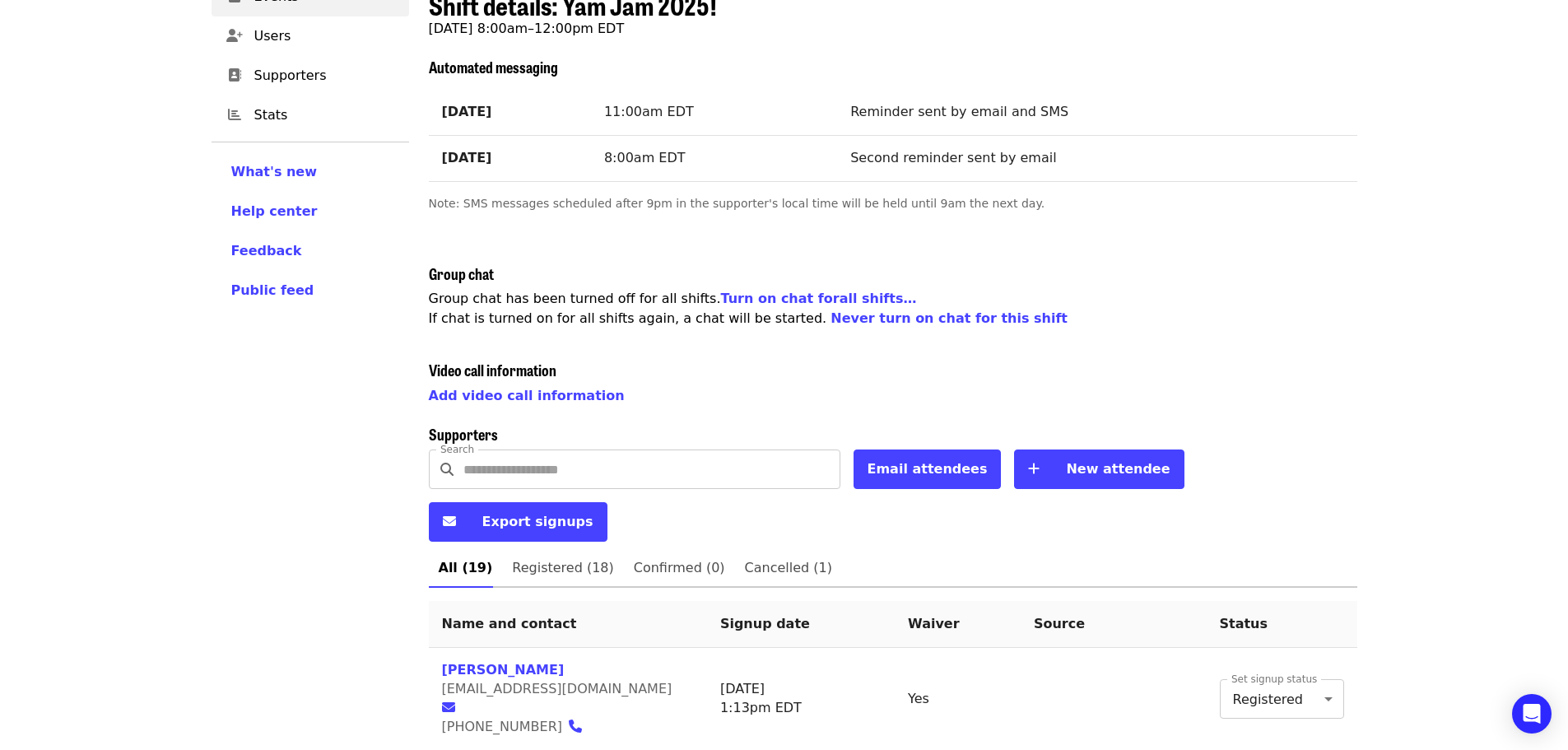
scroll to position [411, 0]
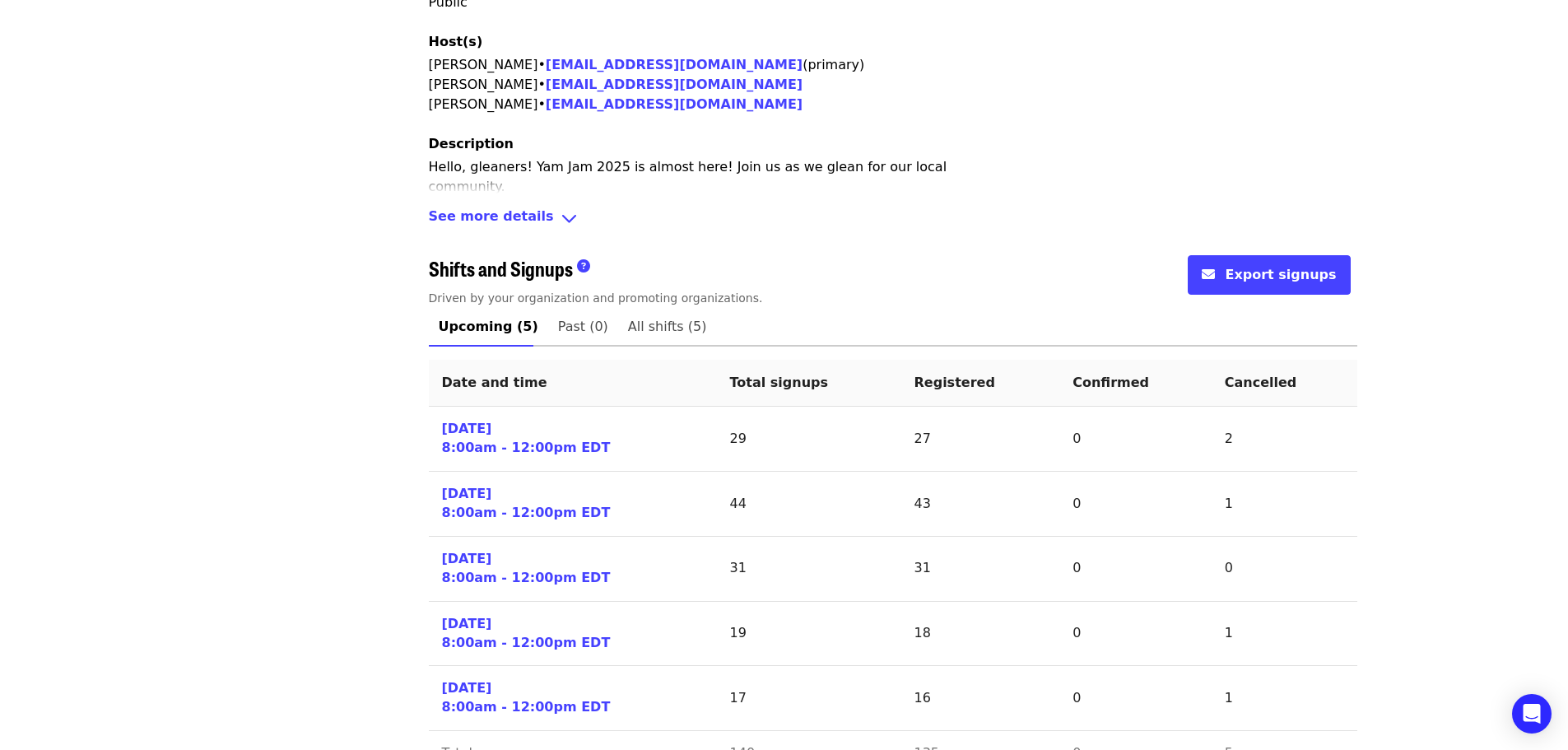
scroll to position [510, 0]
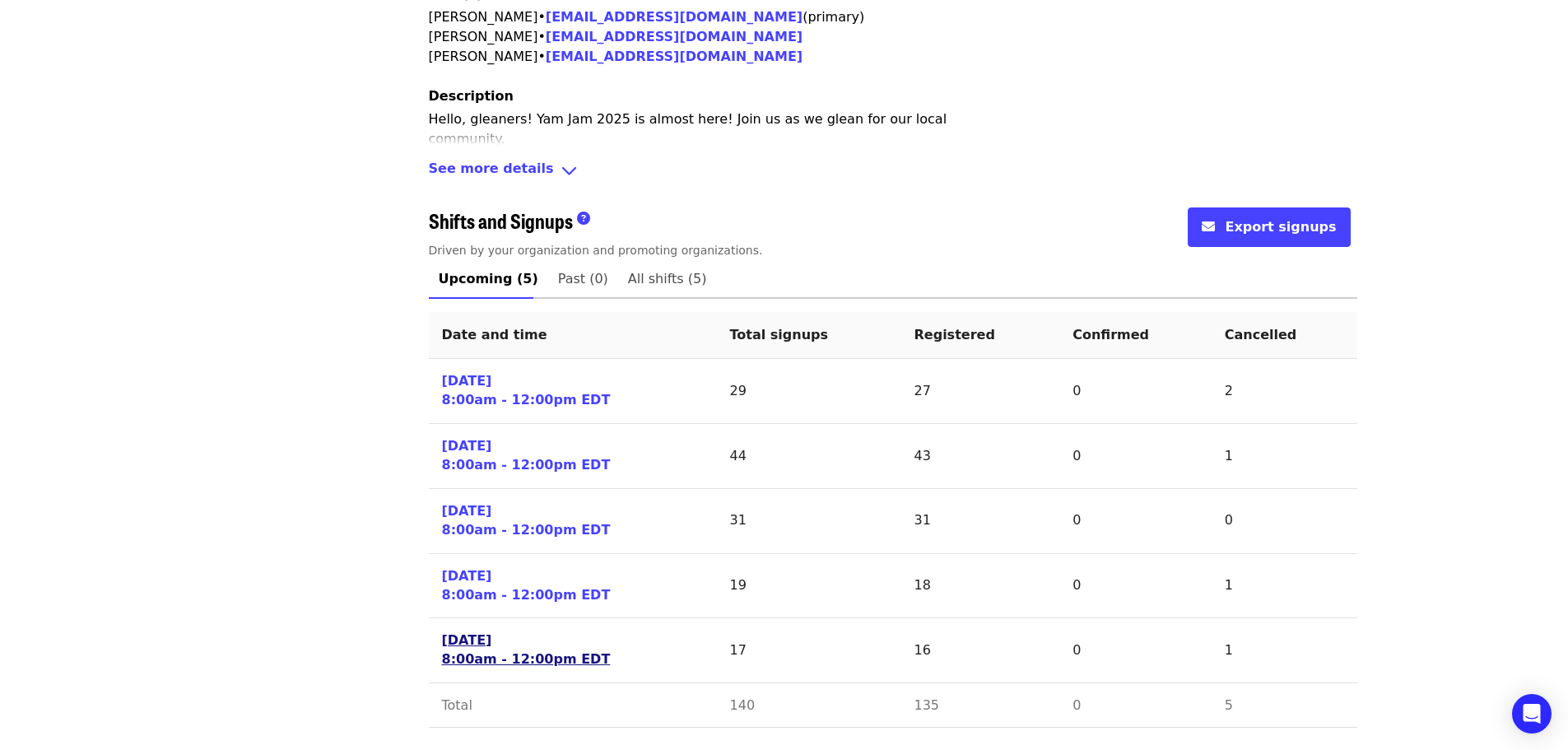
click at [482, 658] on link "Sat 11/1/25 8:00am - 12:00pm EDT" at bounding box center [526, 649] width 168 height 38
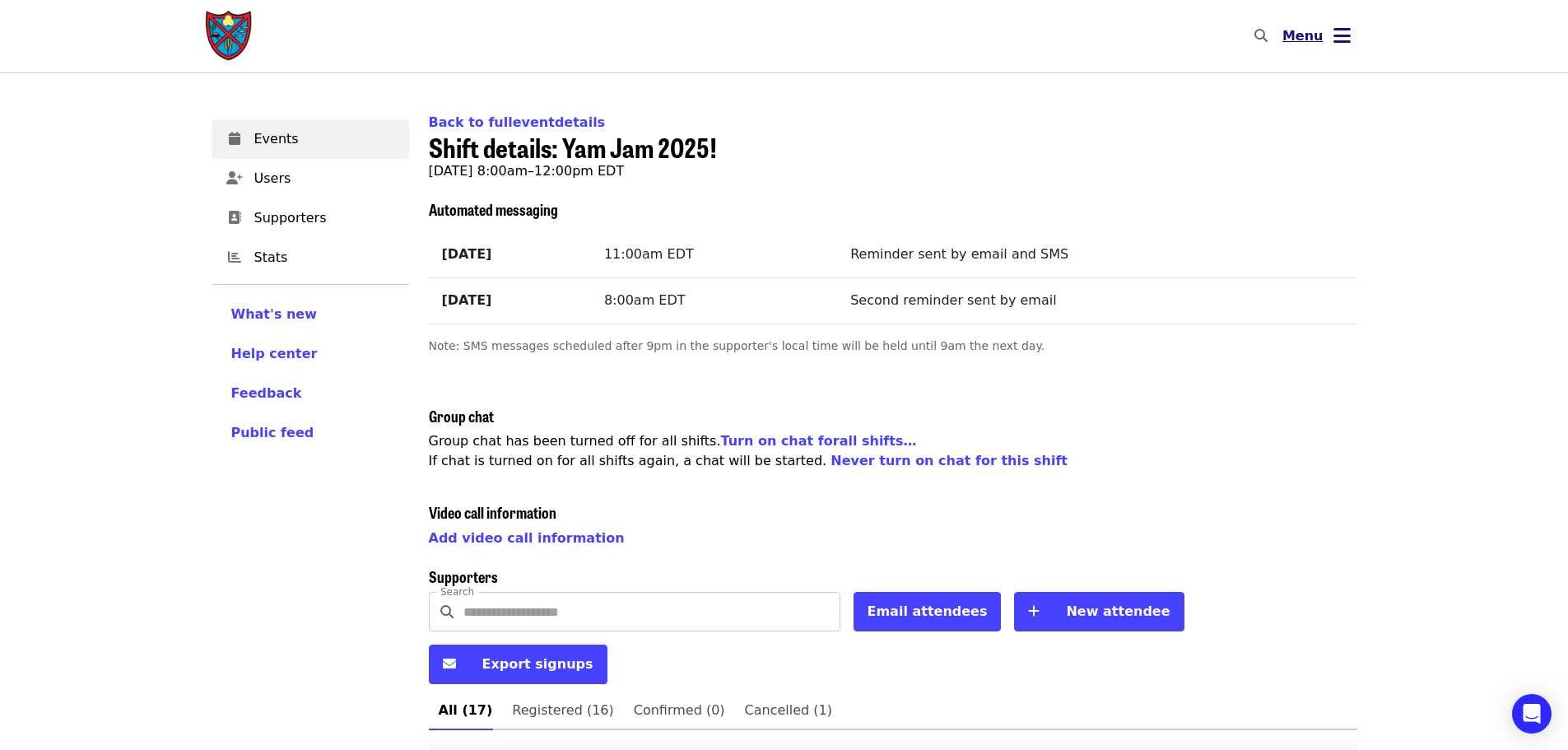
click at [1325, 42] on button "Menu" at bounding box center [1317, 36] width 95 height 40
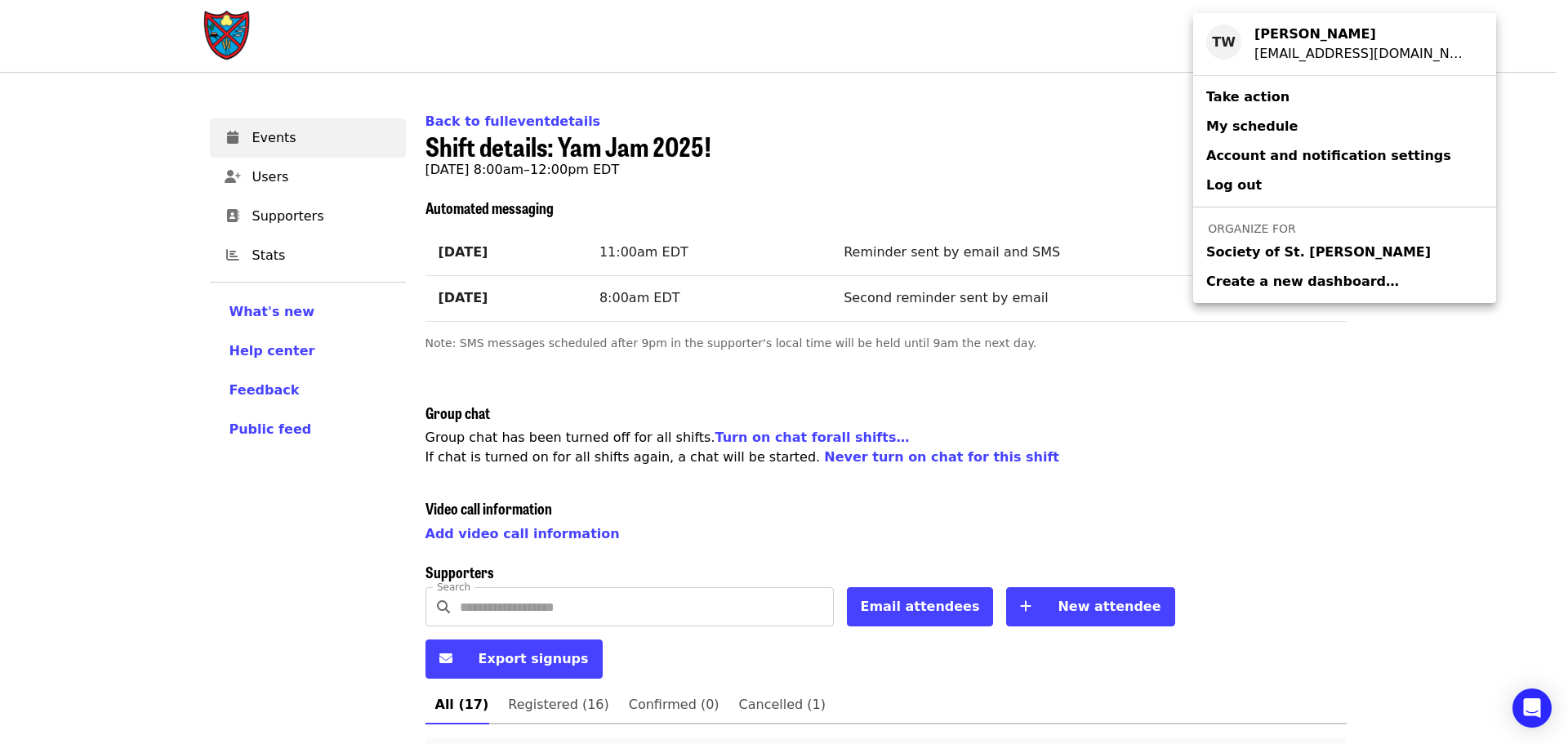
click at [1254, 247] on span "Society of St. [PERSON_NAME]" at bounding box center [1318, 252] width 225 height 19
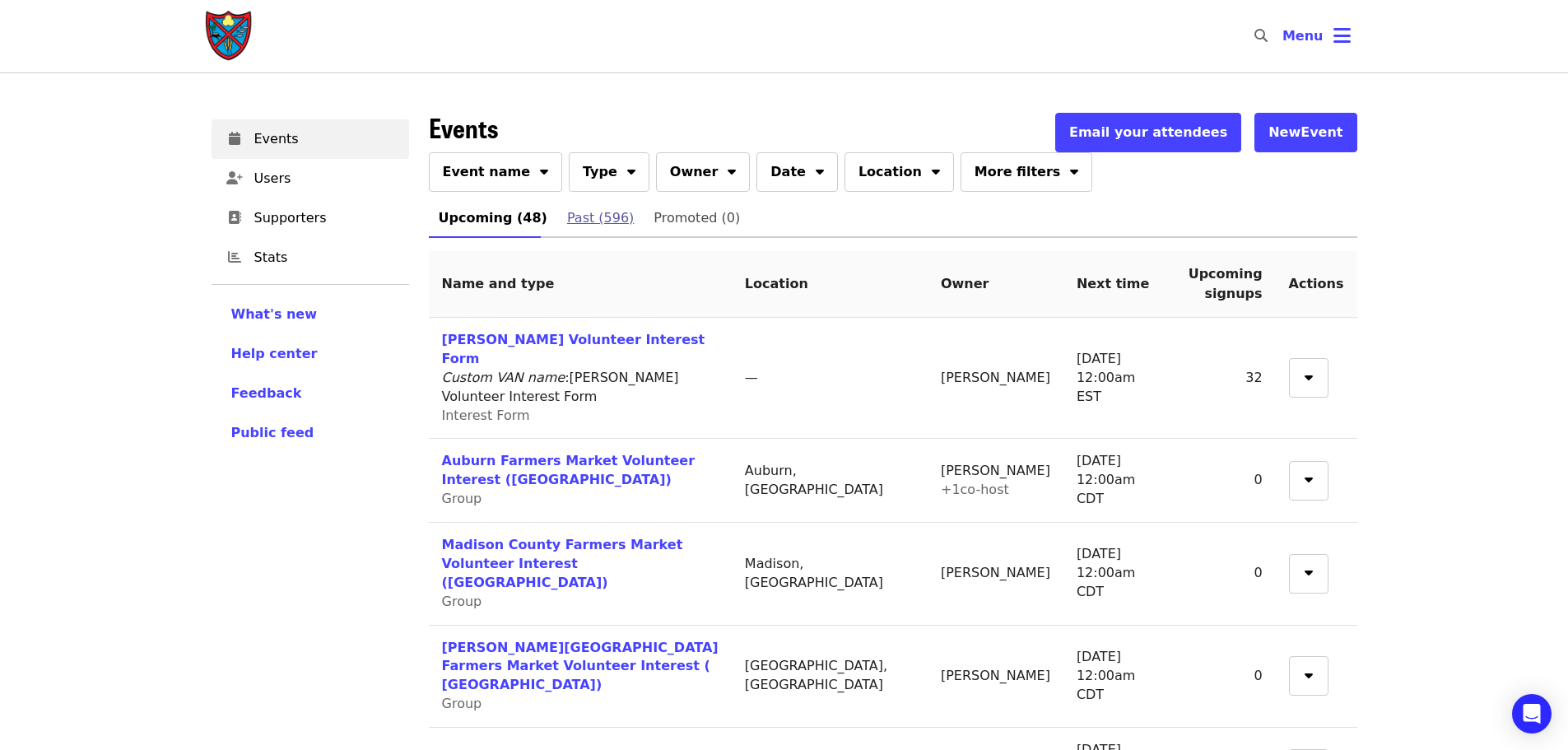
click at [583, 223] on span "Past (596)" at bounding box center [600, 219] width 67 height 23
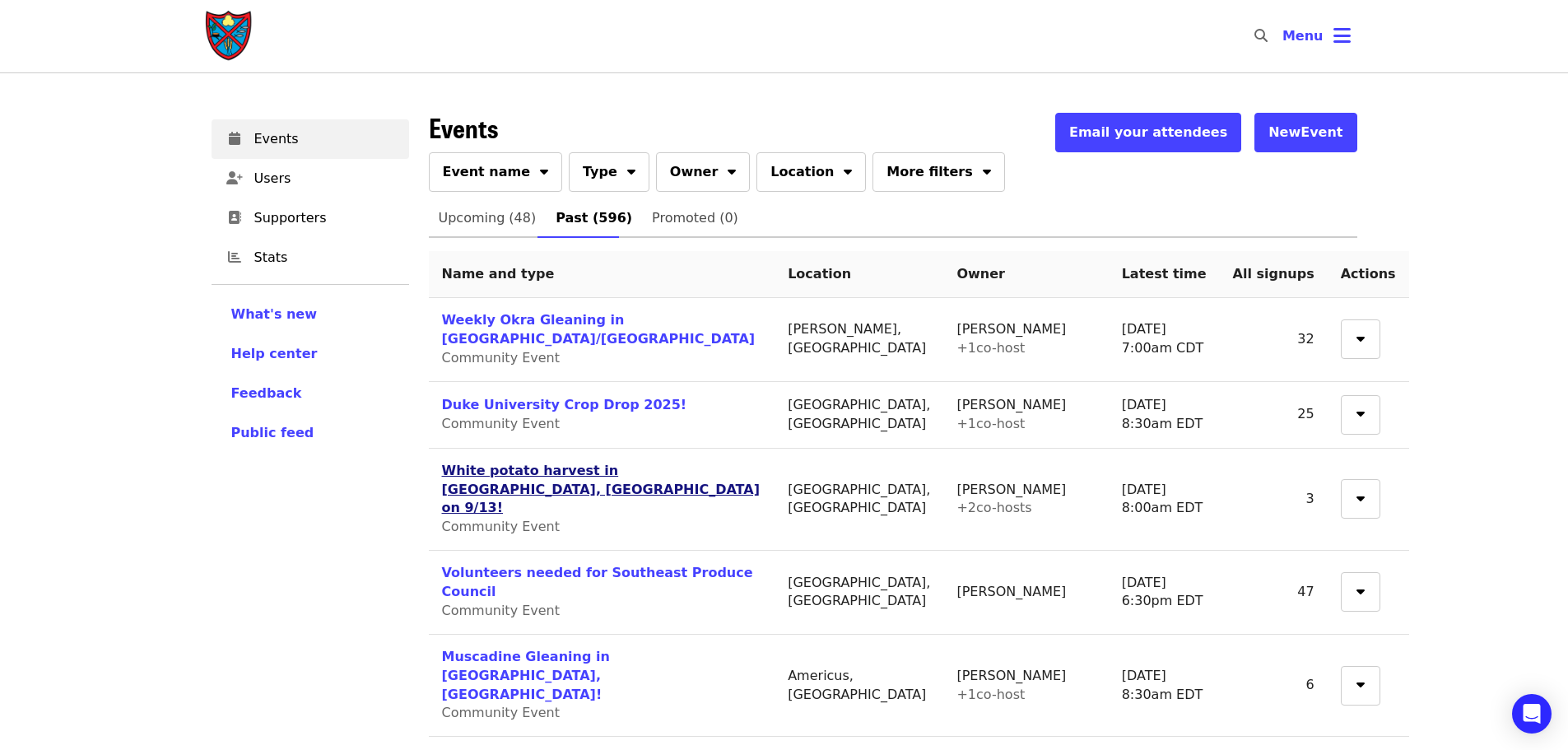
click at [516, 467] on link "White potato harvest in Stantonsburg, NC on 9/13!" at bounding box center [601, 489] width 317 height 53
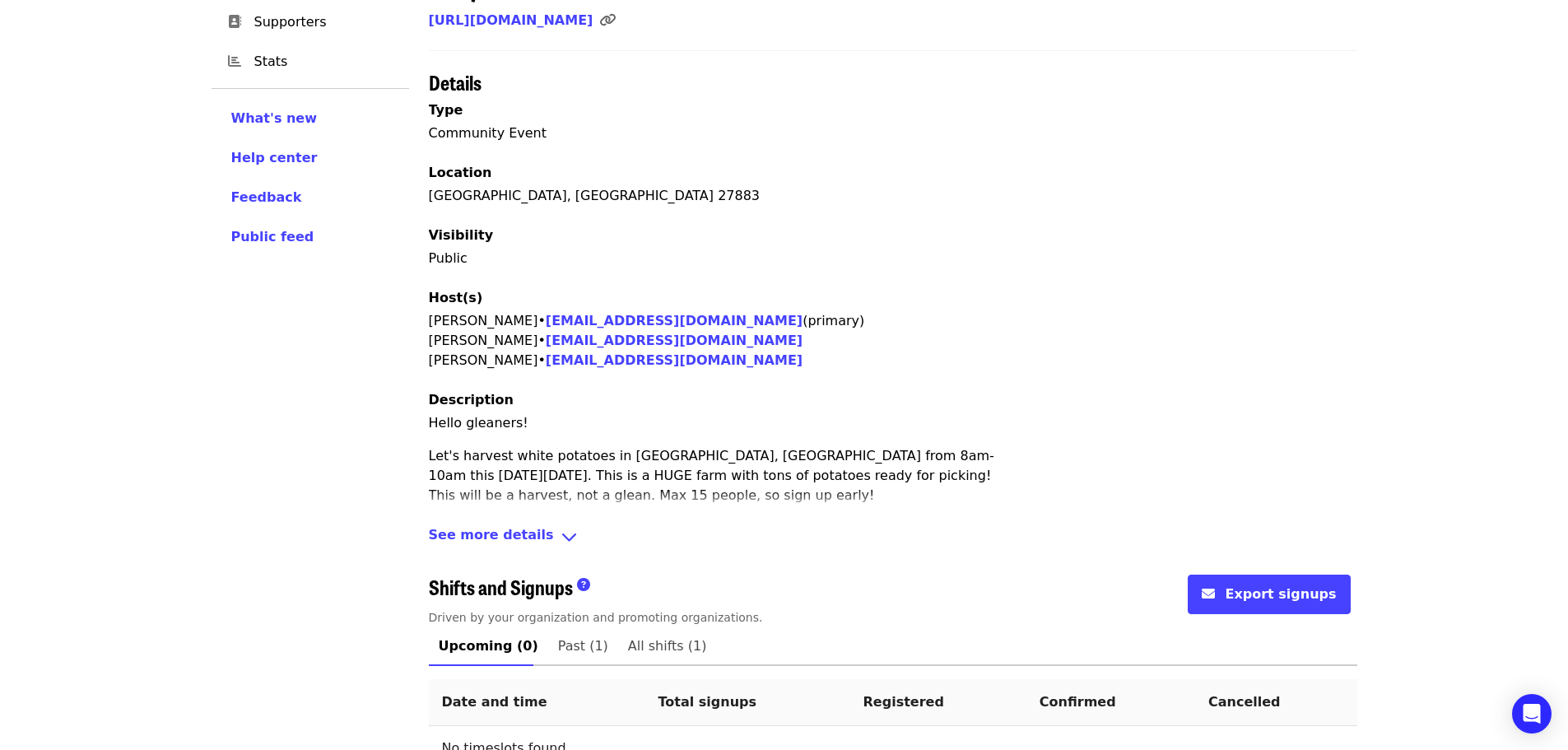
scroll to position [232, 0]
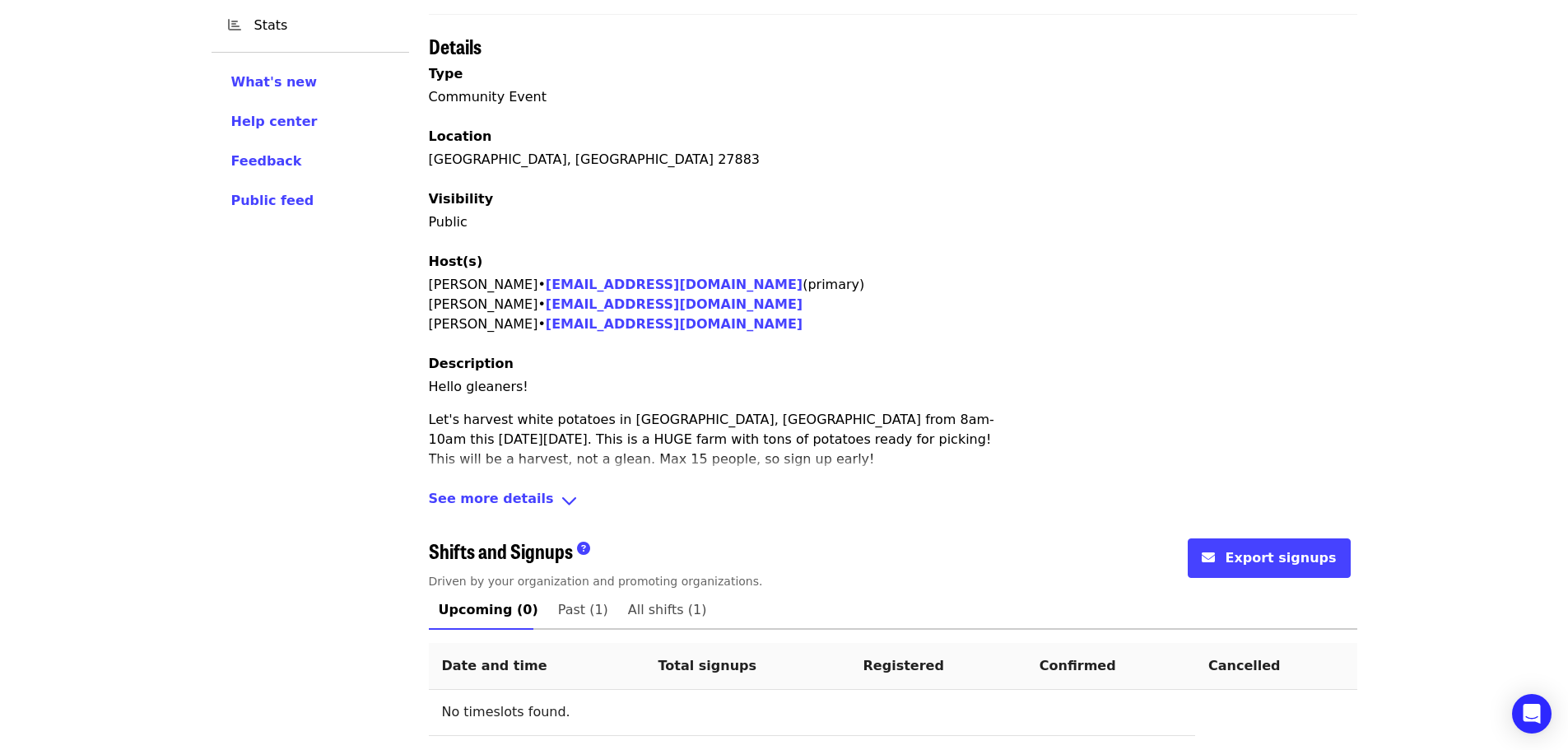
click at [465, 489] on span "See more details" at bounding box center [490, 500] width 125 height 24
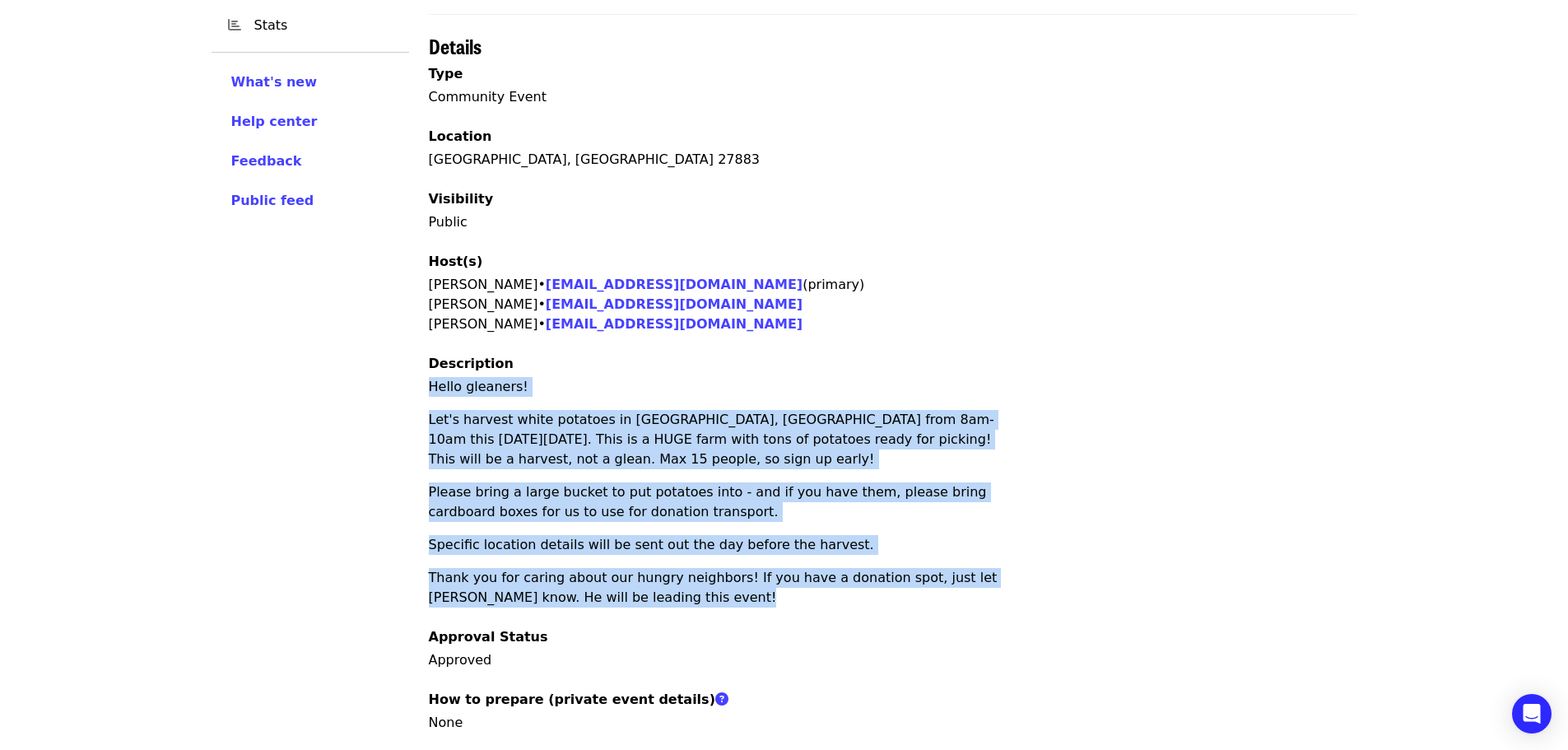
drag, startPoint x: 429, startPoint y: 335, endPoint x: 727, endPoint y: 547, distance: 365.7
click at [727, 547] on div "Hello gleaners! Let's harvest white potatoes in Stantonsburg, NC from 8am-10am …" at bounding box center [716, 493] width 576 height 230
copy div "Hello gleaners! Let's harvest white potatoes in Stantonsburg, NC from 8am-10am …"
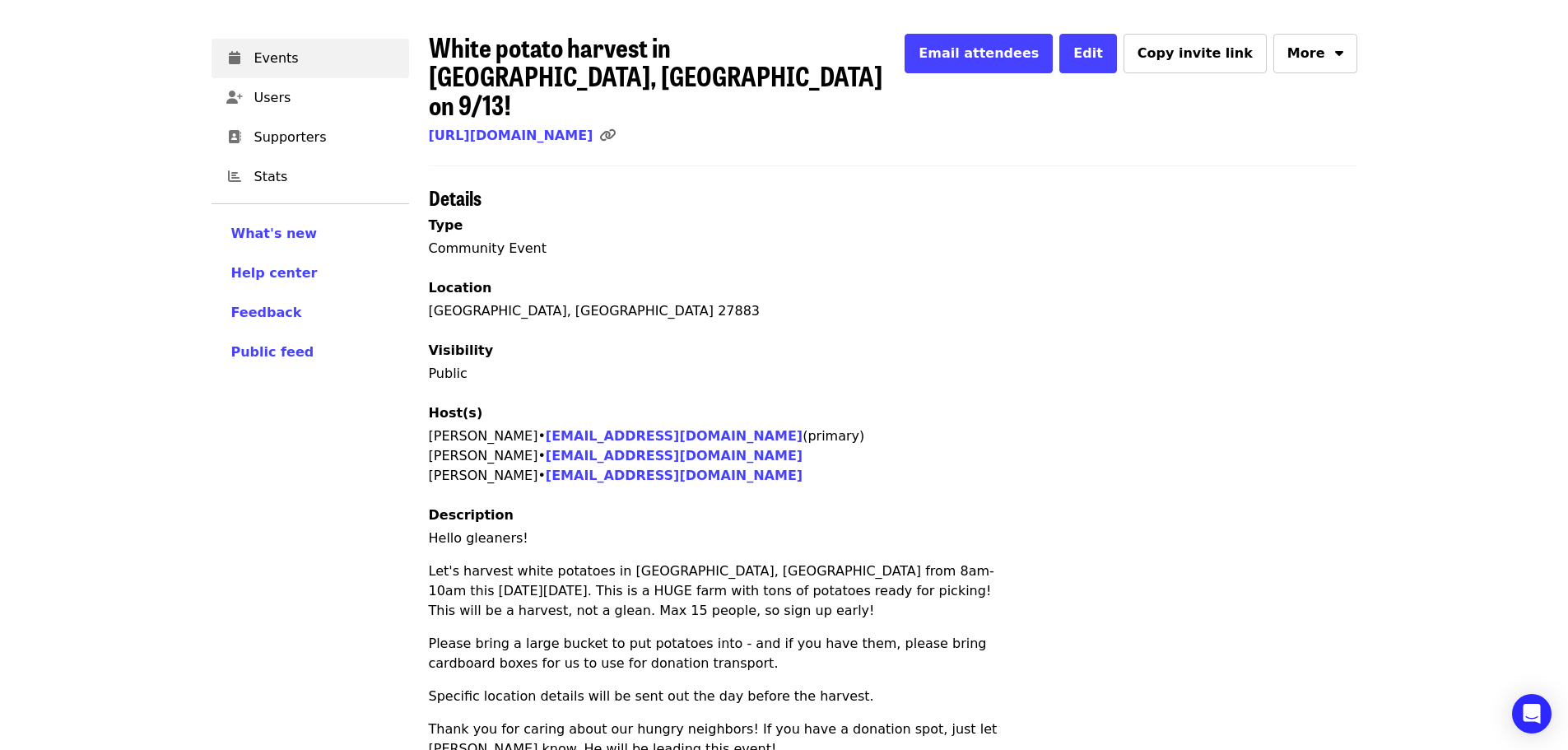
scroll to position [0, 0]
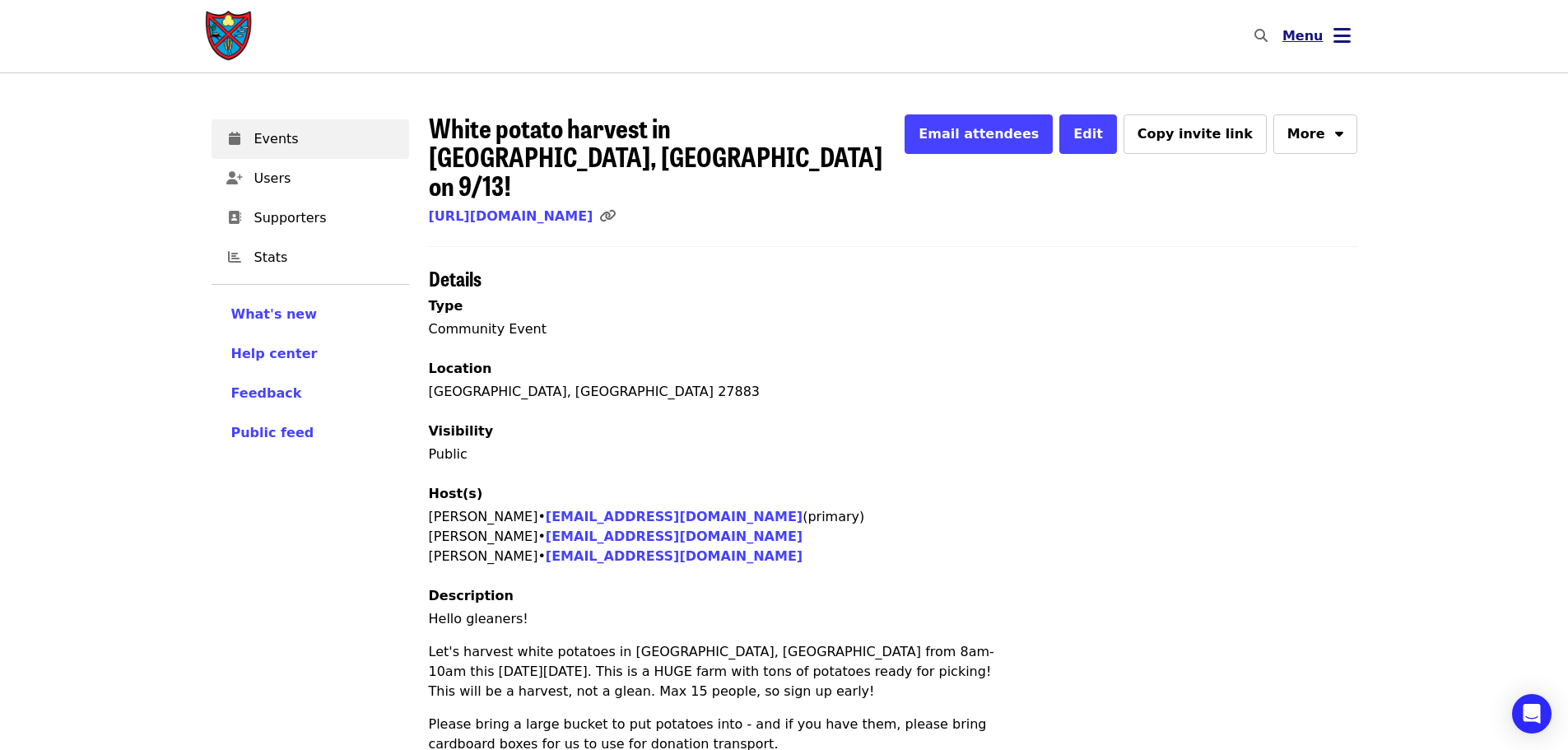
click at [1316, 34] on span "Menu" at bounding box center [1302, 36] width 42 height 15
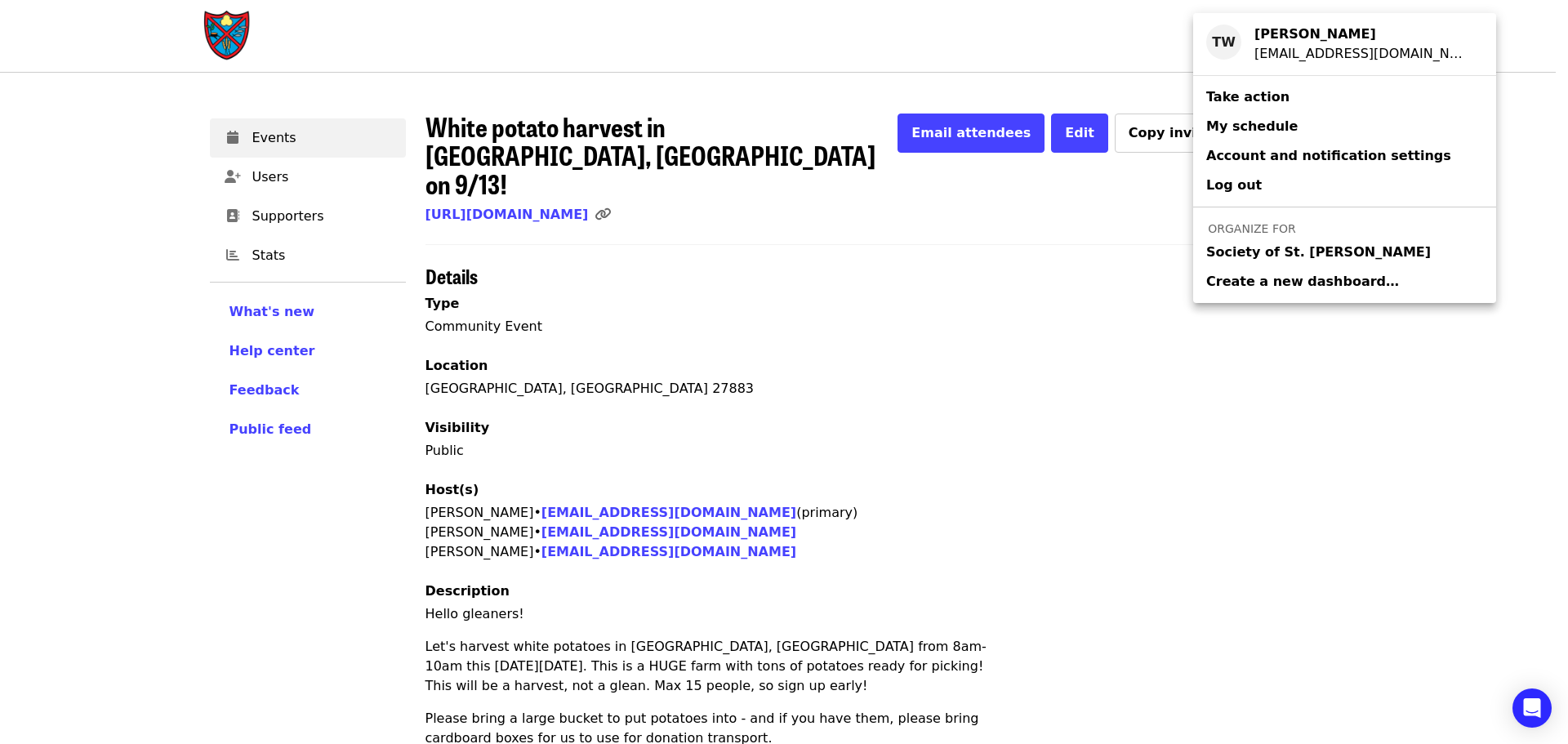
click at [1239, 246] on span "Society of St. [PERSON_NAME]" at bounding box center [1318, 252] width 225 height 19
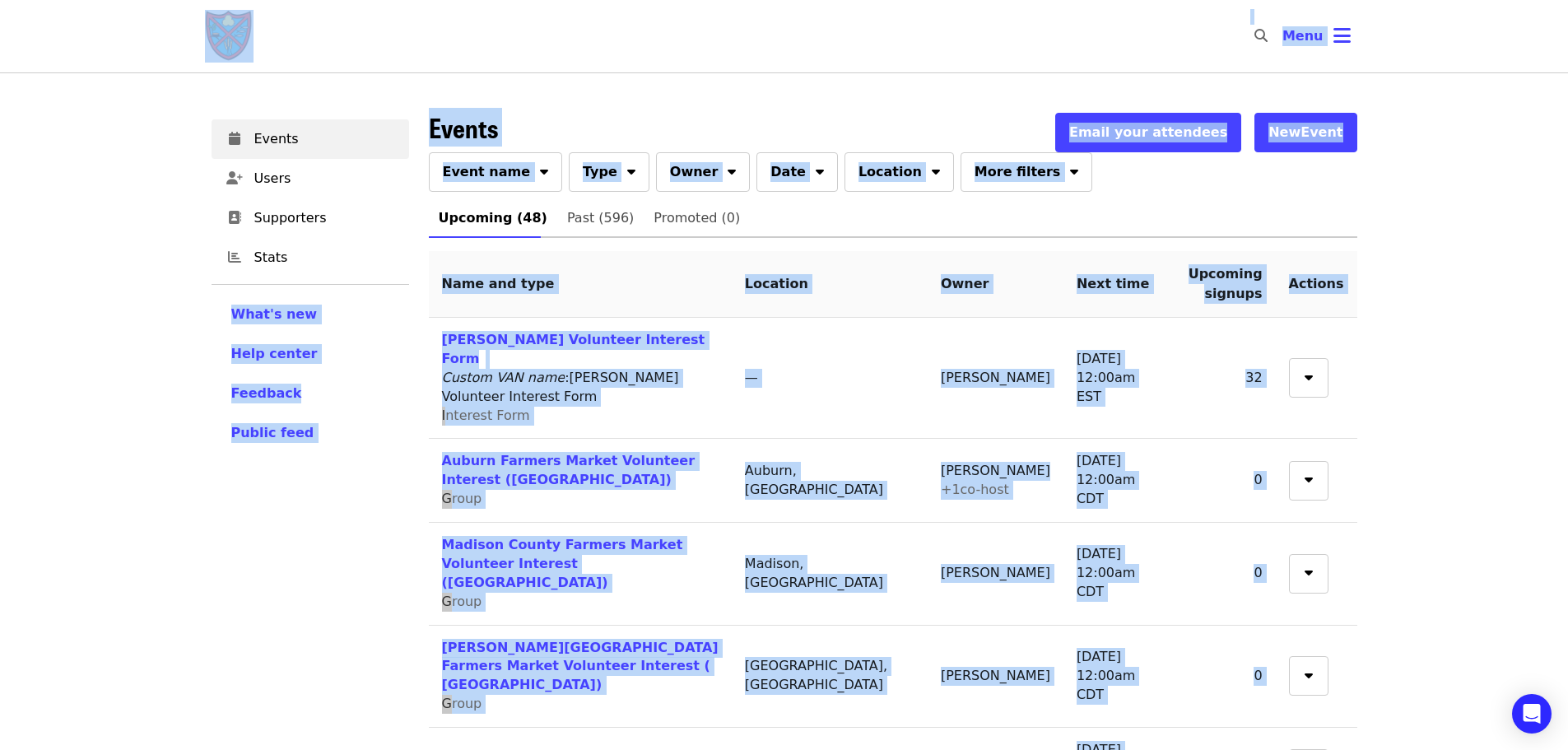
click at [720, 120] on div "Events Email your attendees New Event" at bounding box center [893, 133] width 929 height 40
